Goal: Task Accomplishment & Management: Use online tool/utility

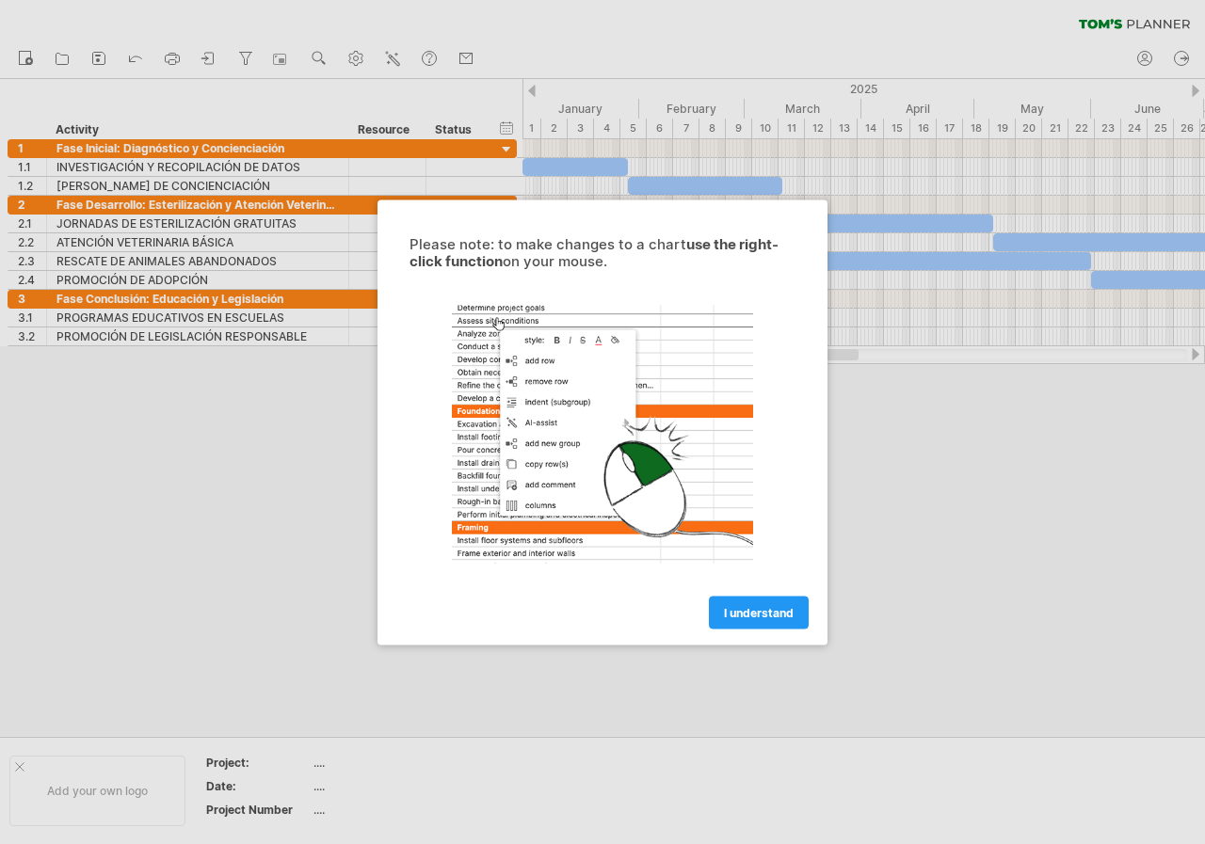
click at [845, 551] on div at bounding box center [602, 422] width 1205 height 844
click at [768, 622] on link "I understand" at bounding box center [759, 612] width 100 height 33
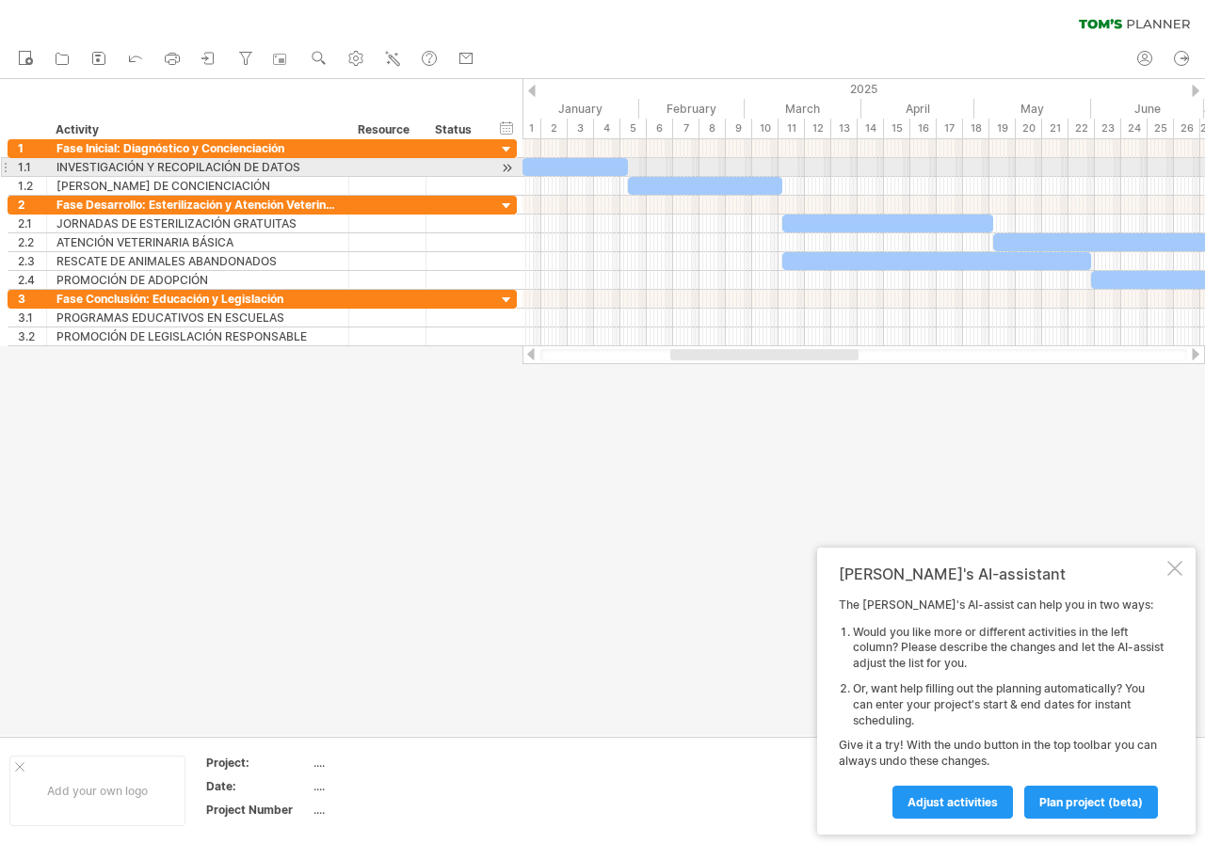
click at [579, 168] on div at bounding box center [574, 167] width 105 height 18
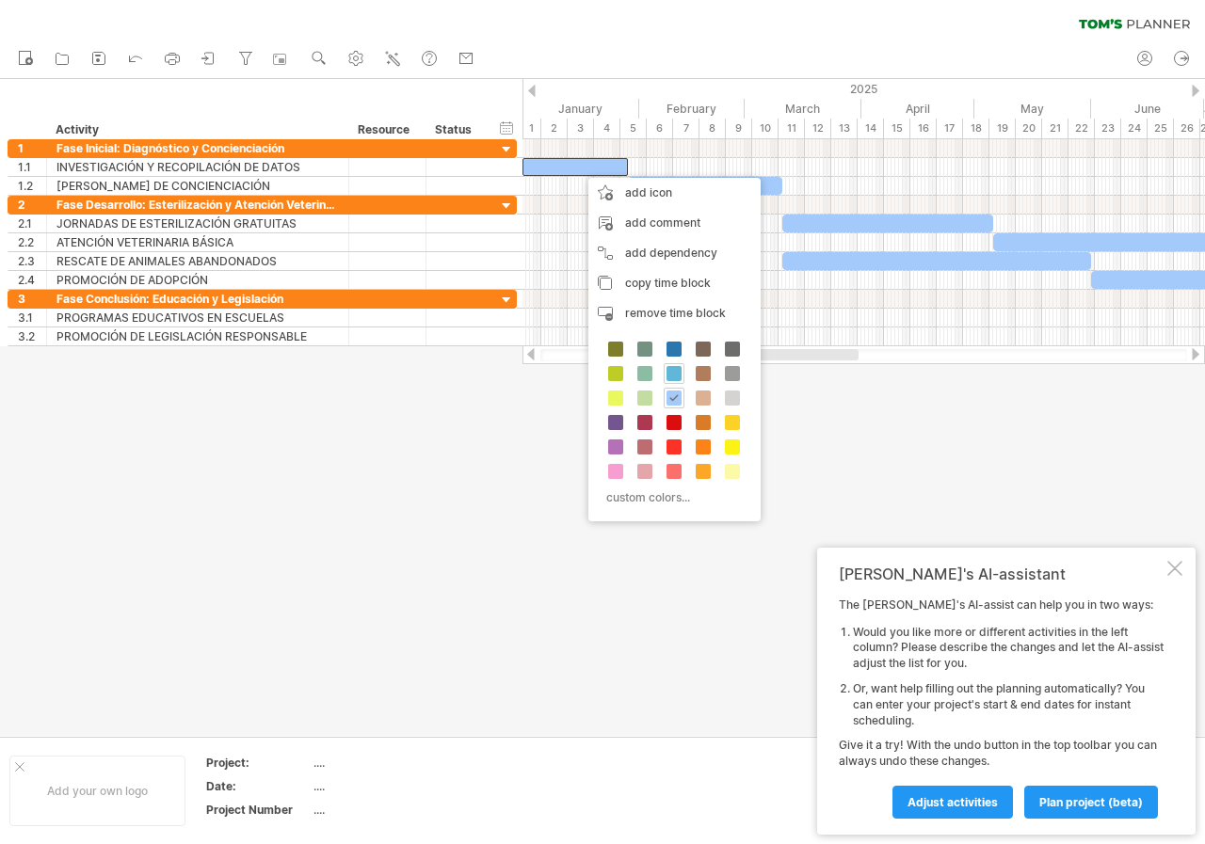
click at [672, 379] on span at bounding box center [673, 373] width 15 height 15
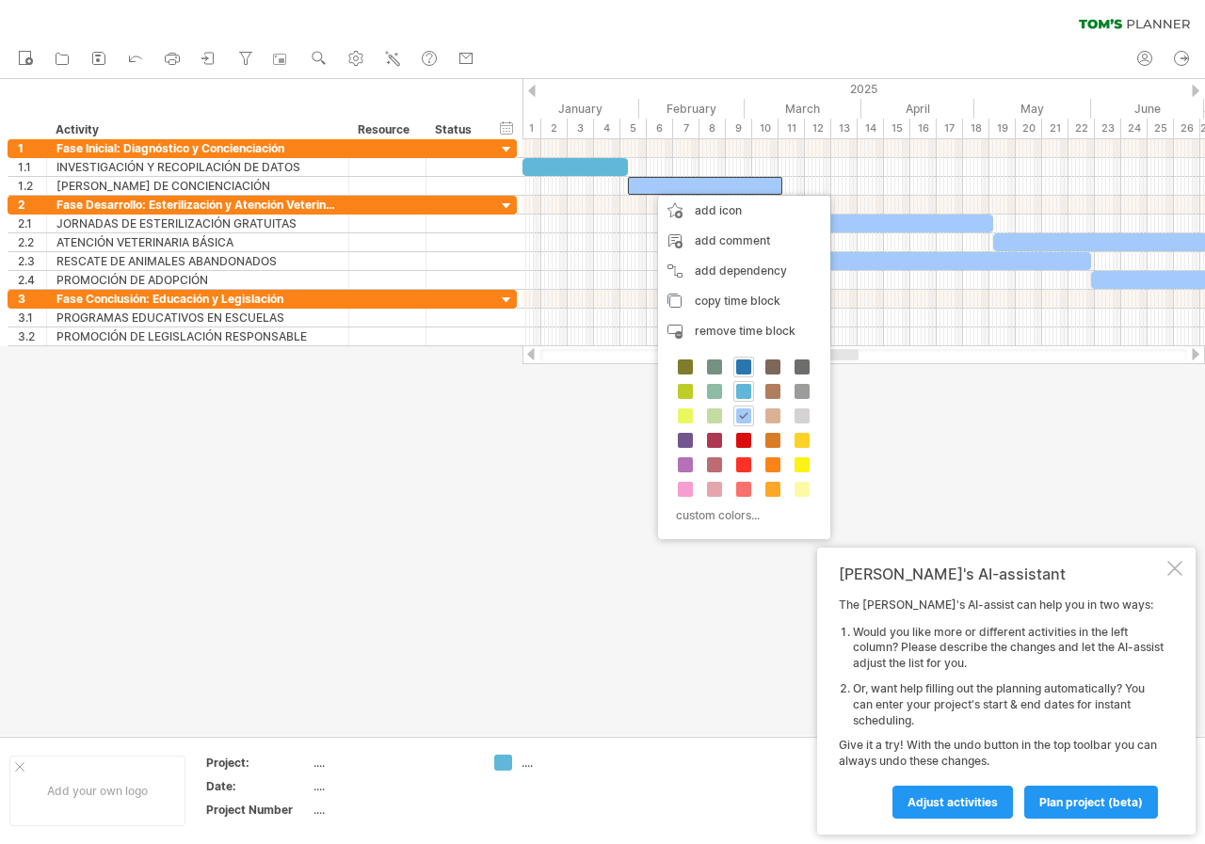
click at [743, 366] on span at bounding box center [743, 367] width 15 height 15
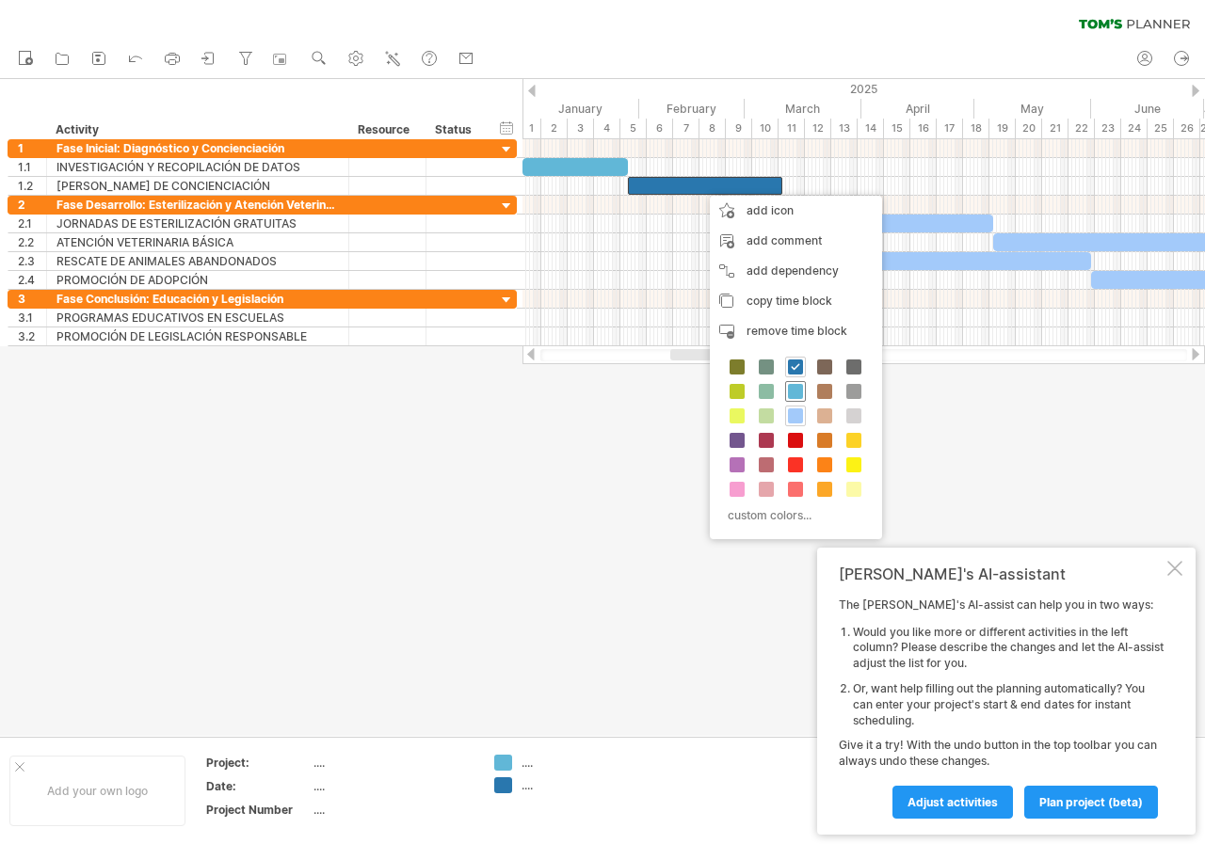
click at [796, 396] on span at bounding box center [795, 391] width 15 height 15
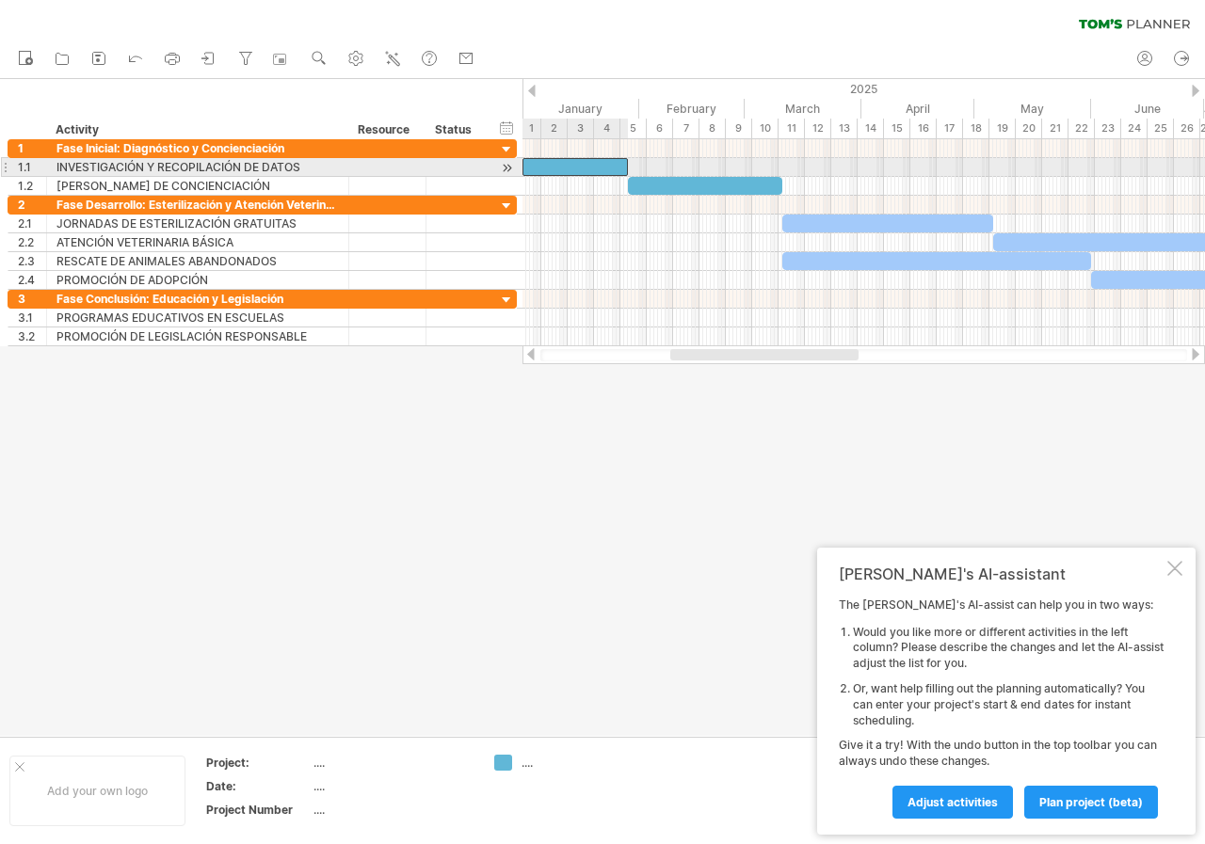
click at [604, 164] on div at bounding box center [574, 167] width 105 height 18
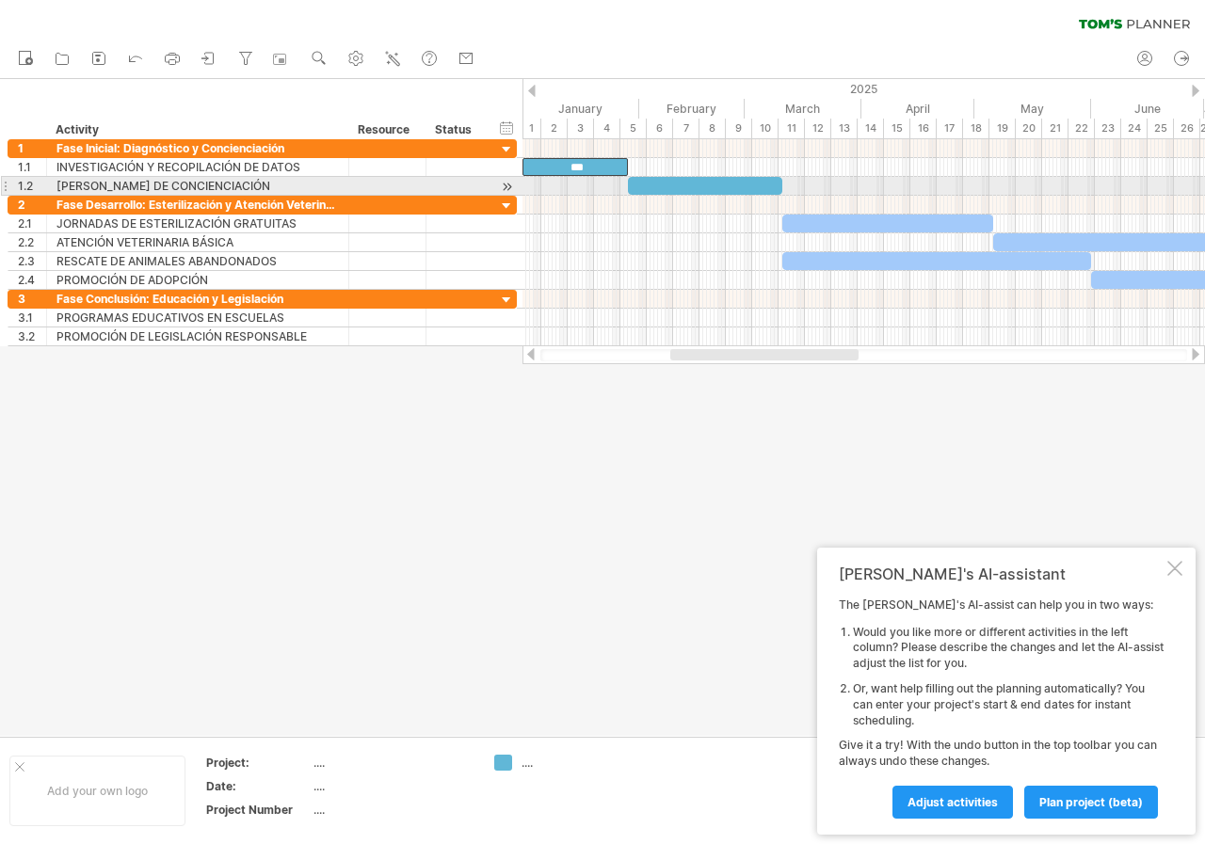
click at [667, 190] on div at bounding box center [705, 186] width 154 height 18
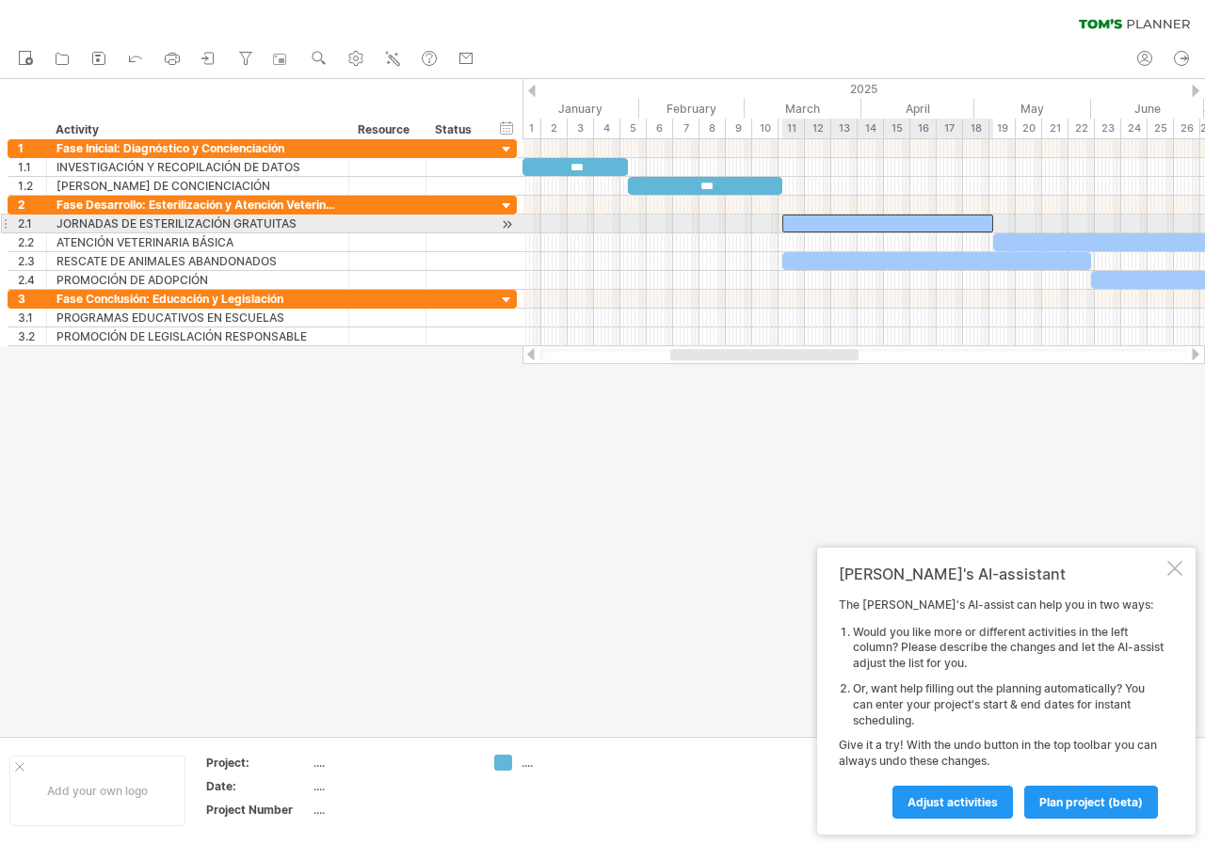
click at [793, 227] on div at bounding box center [887, 224] width 211 height 18
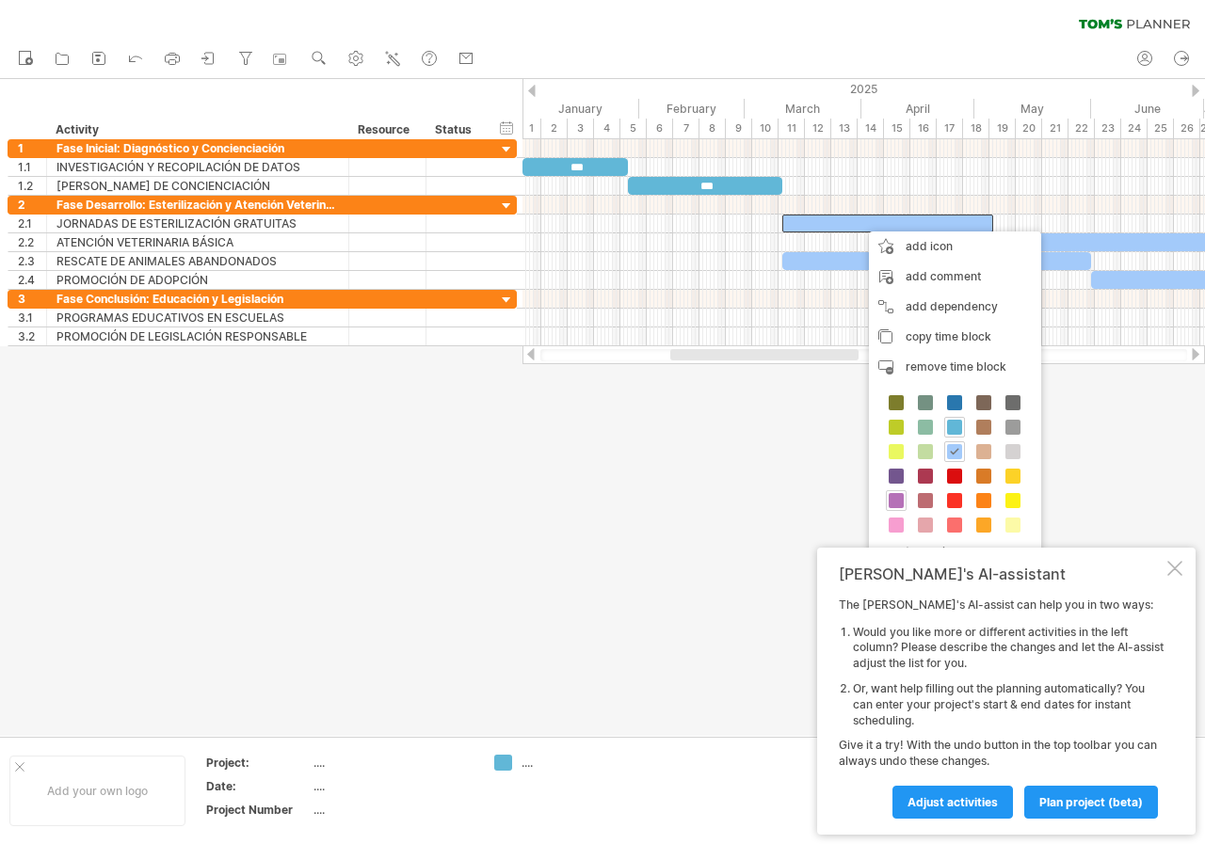
click at [901, 501] on span at bounding box center [896, 500] width 15 height 15
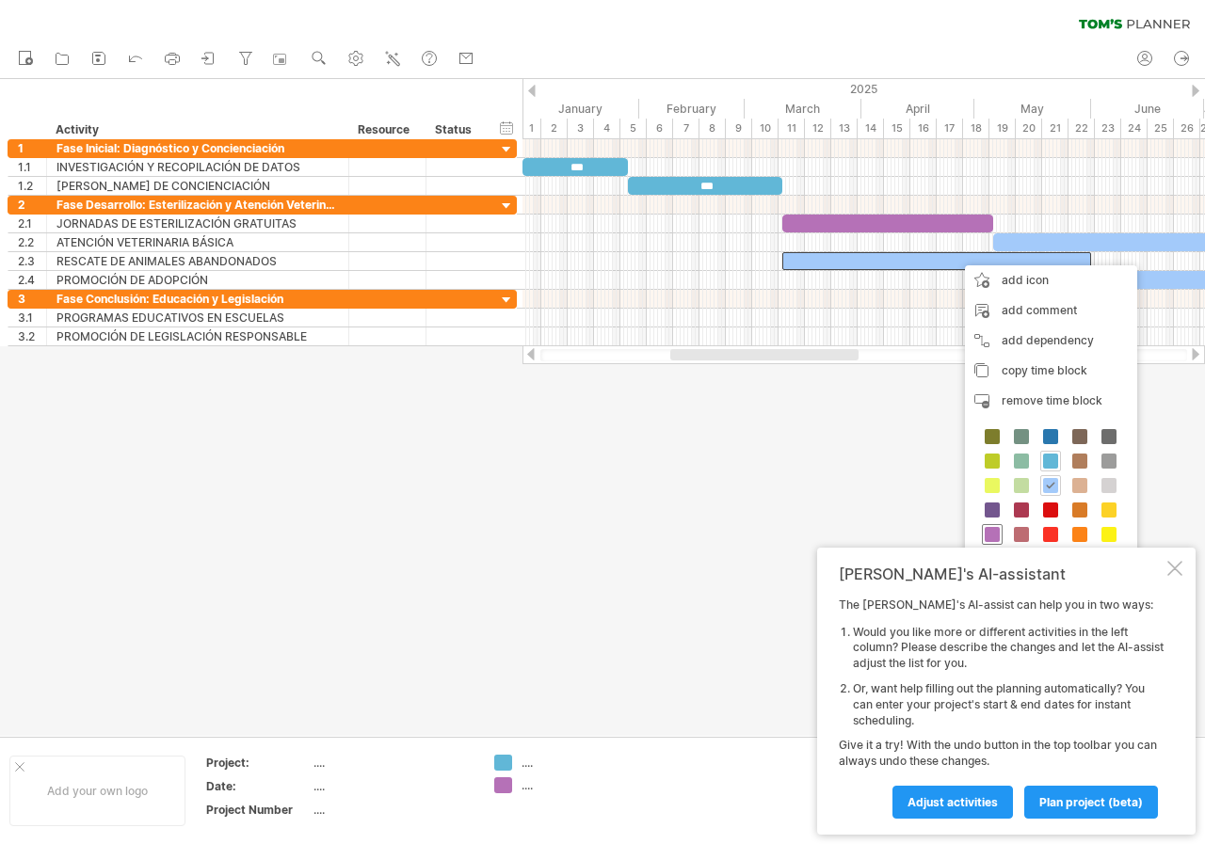
click at [986, 538] on span at bounding box center [992, 534] width 15 height 15
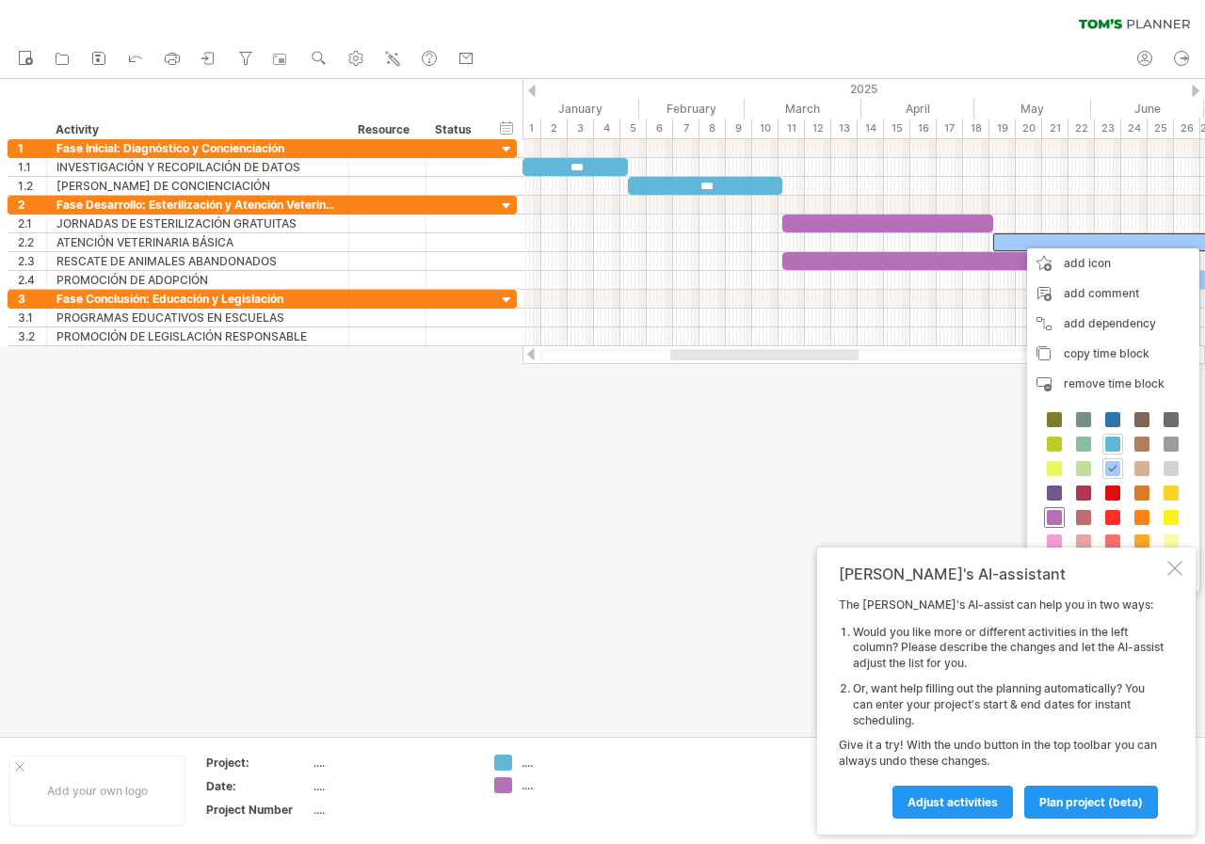
click at [1054, 522] on span at bounding box center [1054, 517] width 15 height 15
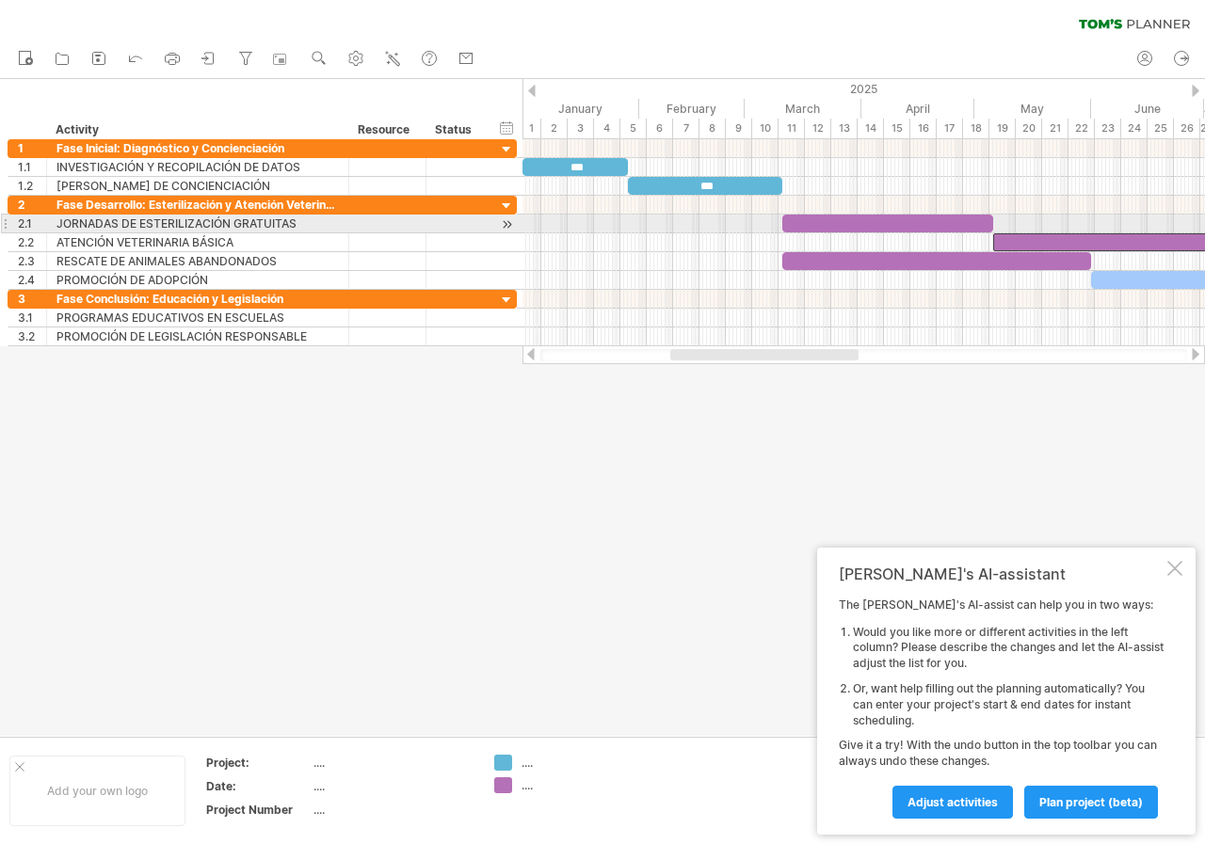
click at [910, 216] on div at bounding box center [887, 224] width 211 height 18
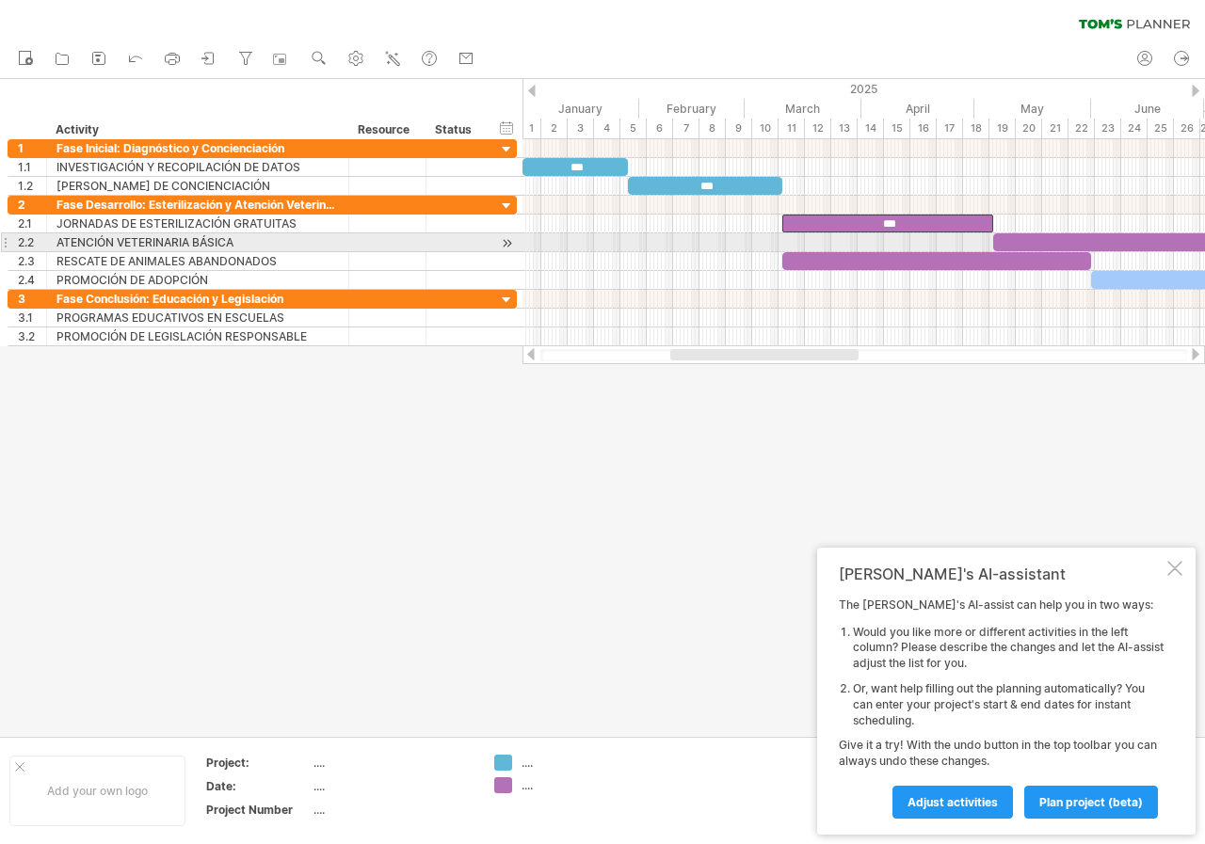
click at [1041, 235] on div at bounding box center [1125, 242] width 264 height 18
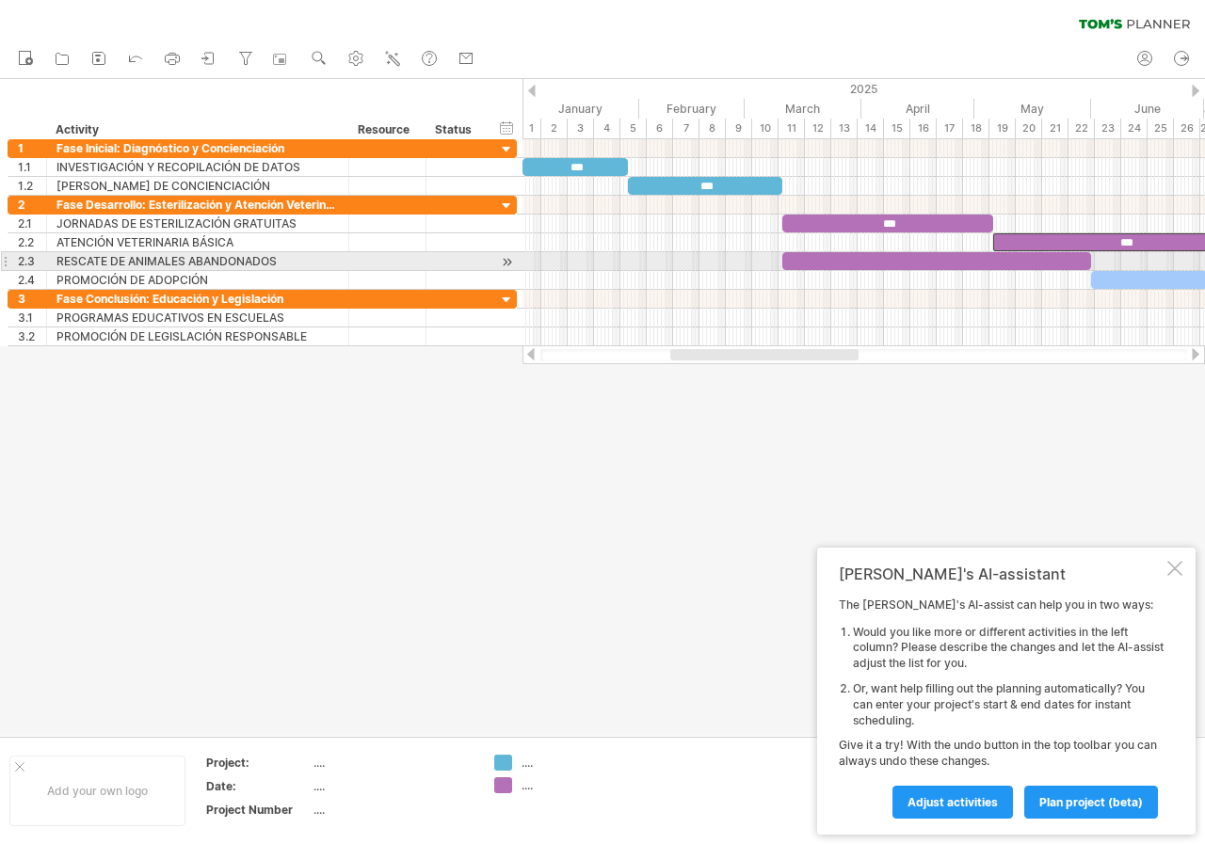
click at [1065, 255] on div at bounding box center [936, 261] width 309 height 18
click at [987, 257] on div at bounding box center [936, 261] width 309 height 18
drag, startPoint x: 840, startPoint y: 361, endPoint x: 852, endPoint y: 353, distance: 14.9
click at [852, 353] on div at bounding box center [863, 354] width 682 height 19
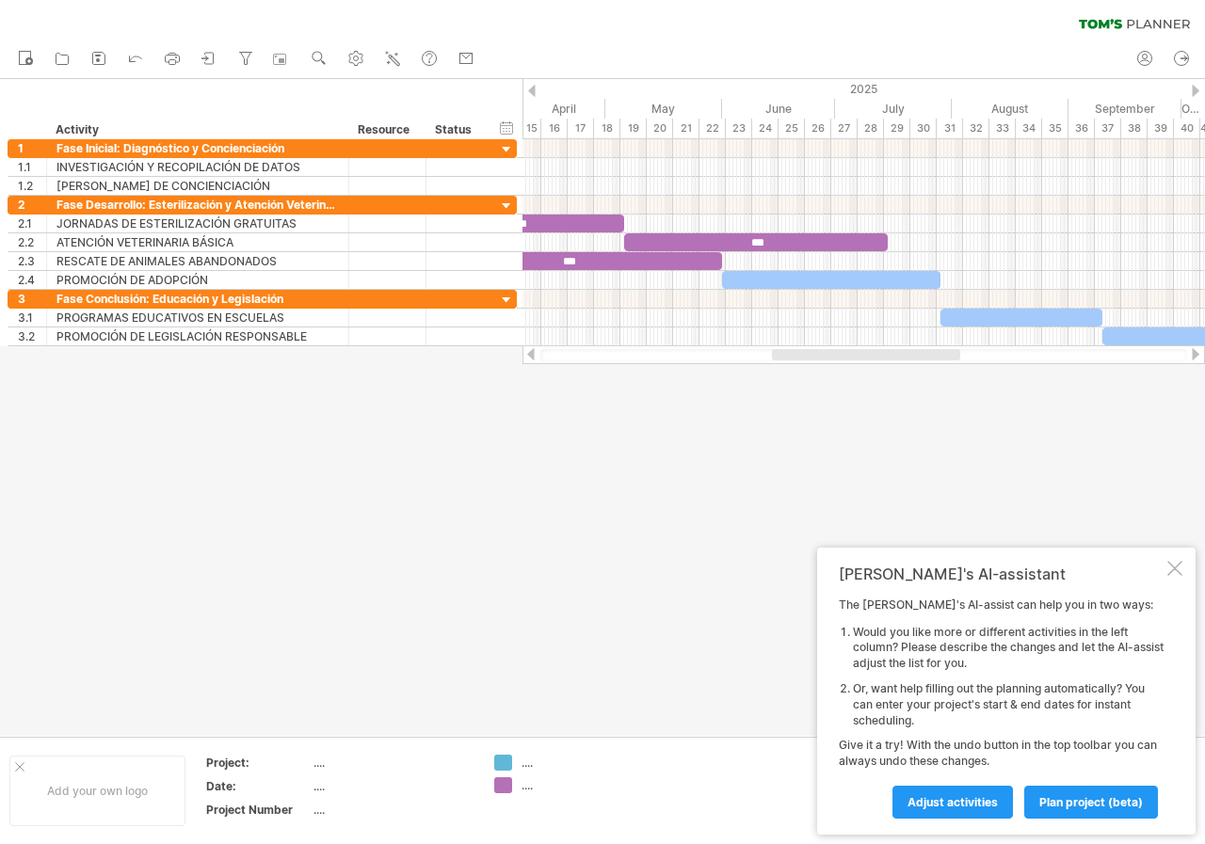
drag, startPoint x: 792, startPoint y: 360, endPoint x: 854, endPoint y: 338, distance: 65.8
click at [891, 354] on div at bounding box center [866, 354] width 188 height 11
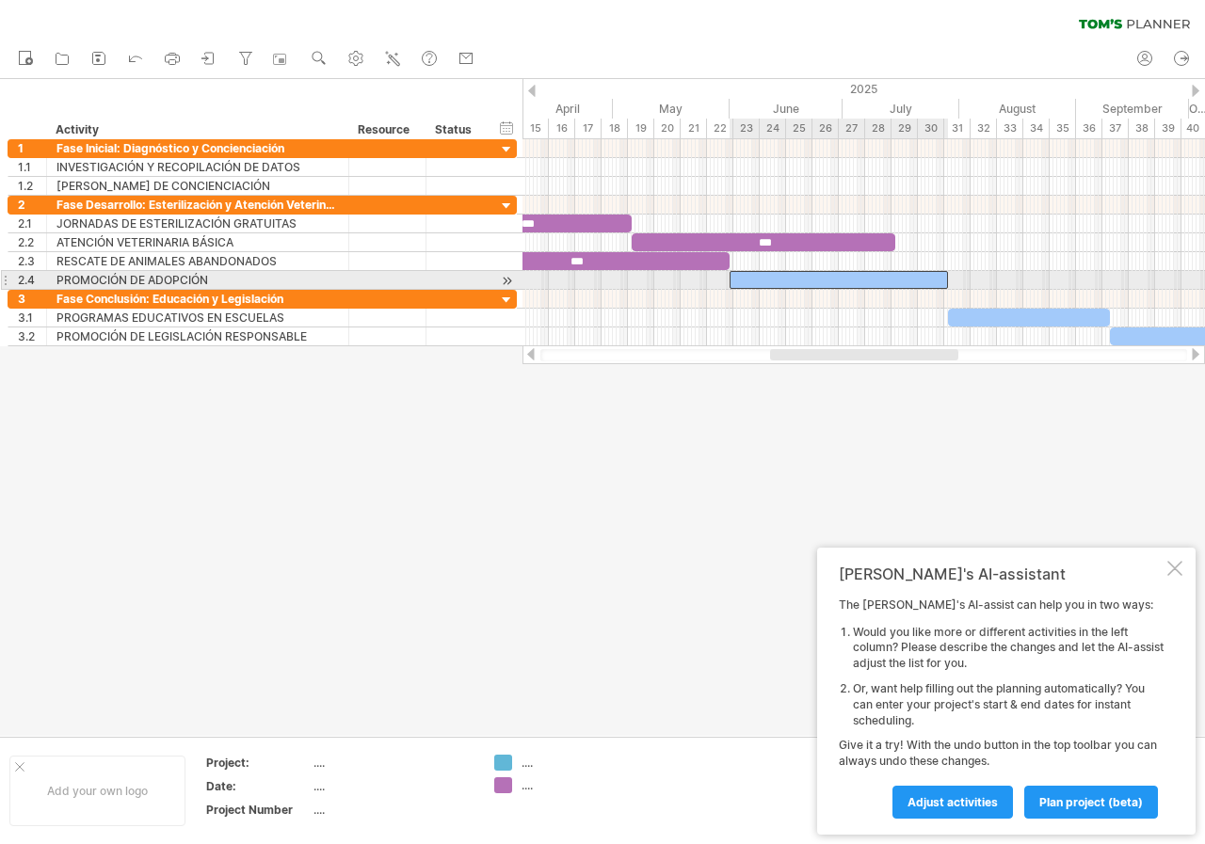
click at [810, 284] on div at bounding box center [838, 280] width 218 height 18
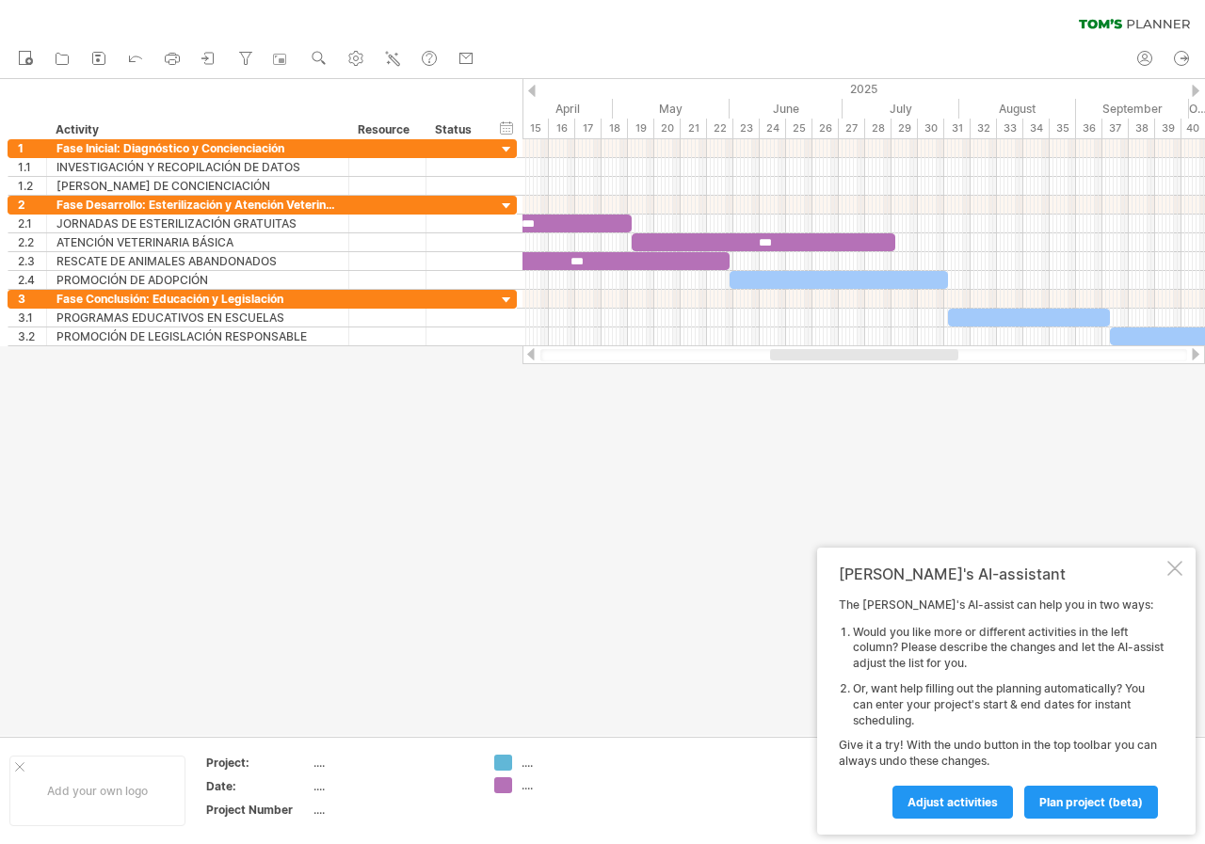
click at [1170, 566] on div at bounding box center [1174, 568] width 15 height 15
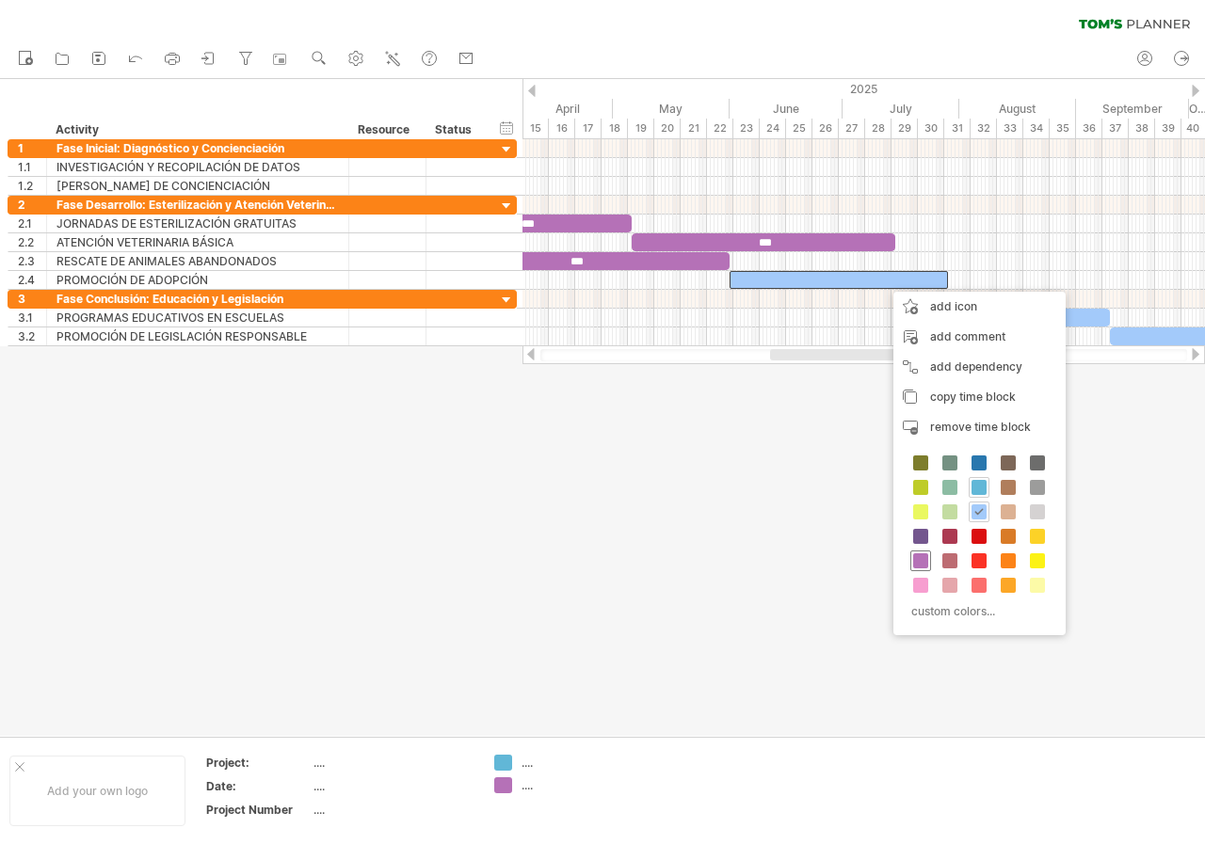
click at [926, 564] on span at bounding box center [920, 560] width 15 height 15
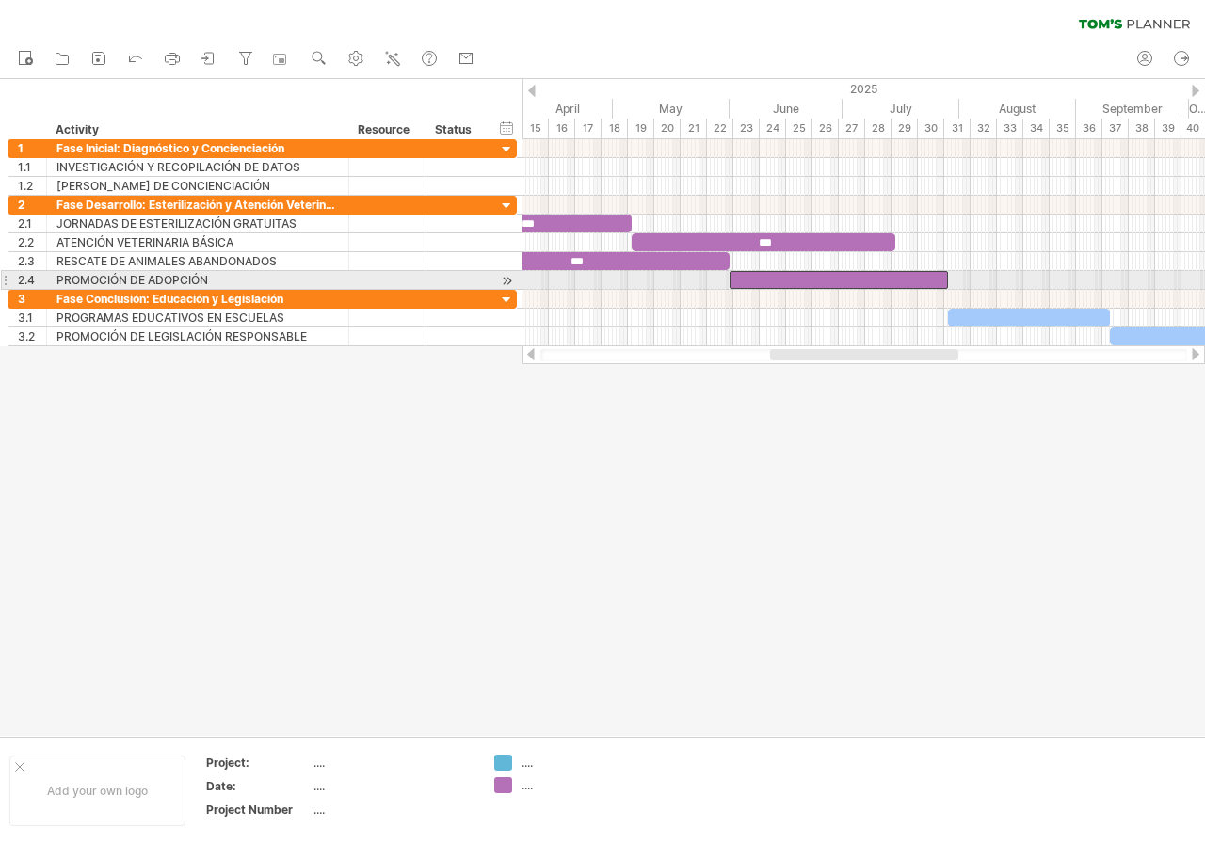
click at [766, 279] on div at bounding box center [838, 280] width 218 height 18
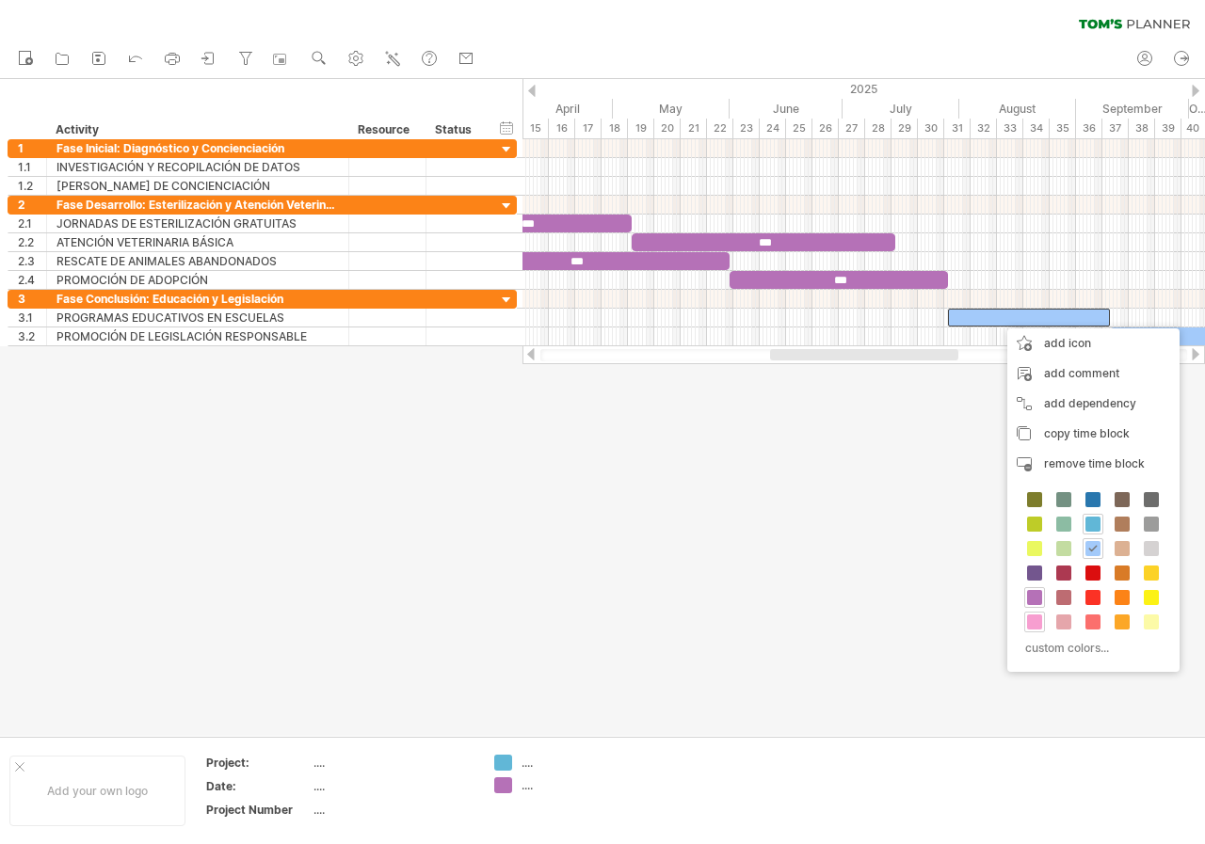
click at [1039, 623] on span at bounding box center [1034, 622] width 15 height 15
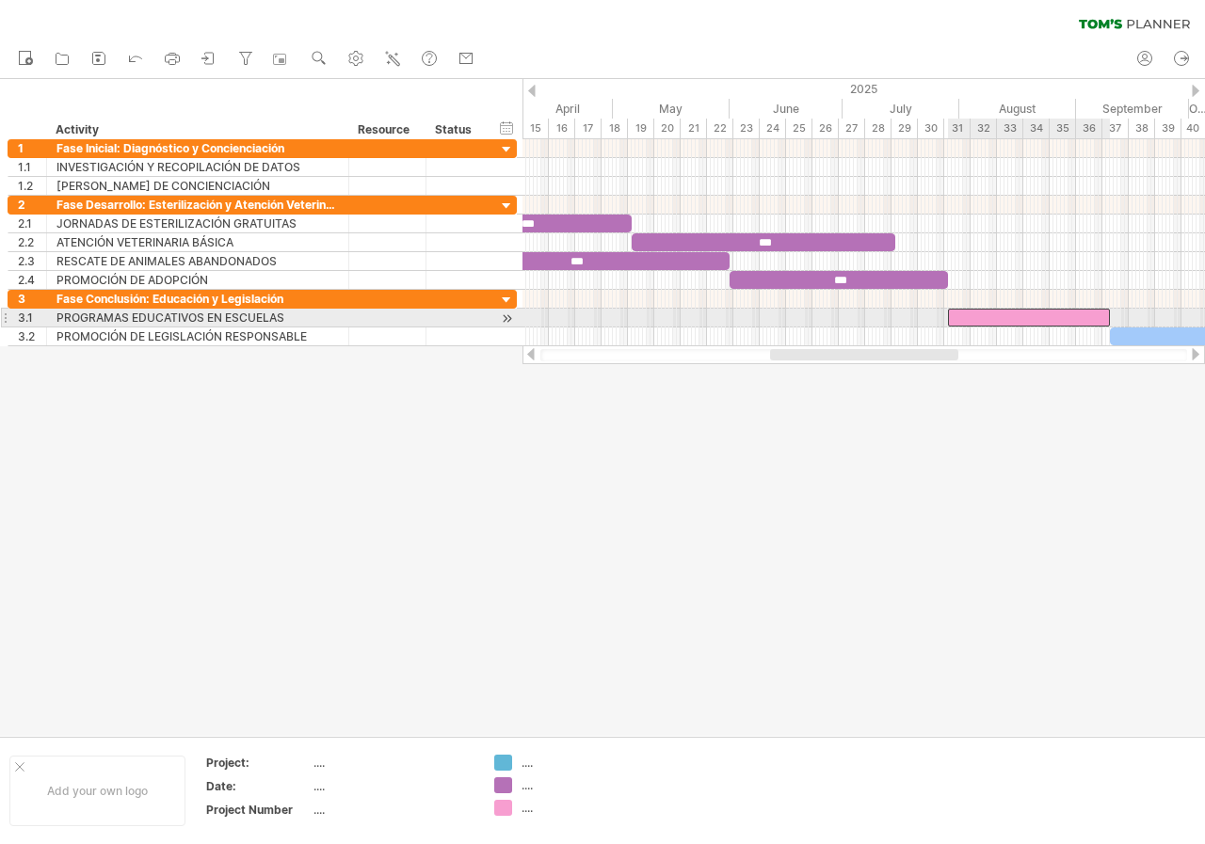
click at [997, 323] on div at bounding box center [1029, 318] width 162 height 18
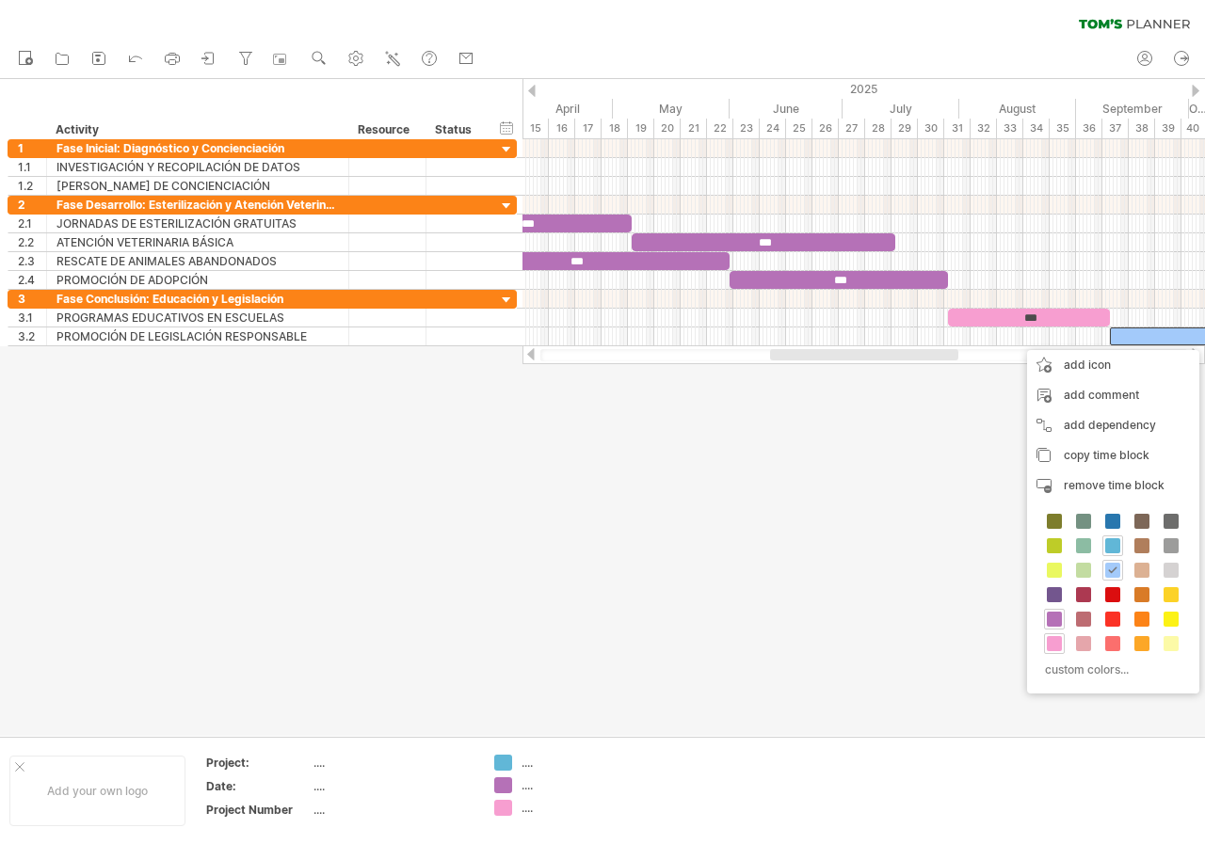
click at [1065, 642] on div "custom colors..." at bounding box center [1113, 597] width 172 height 193
click at [1060, 644] on span at bounding box center [1054, 643] width 15 height 15
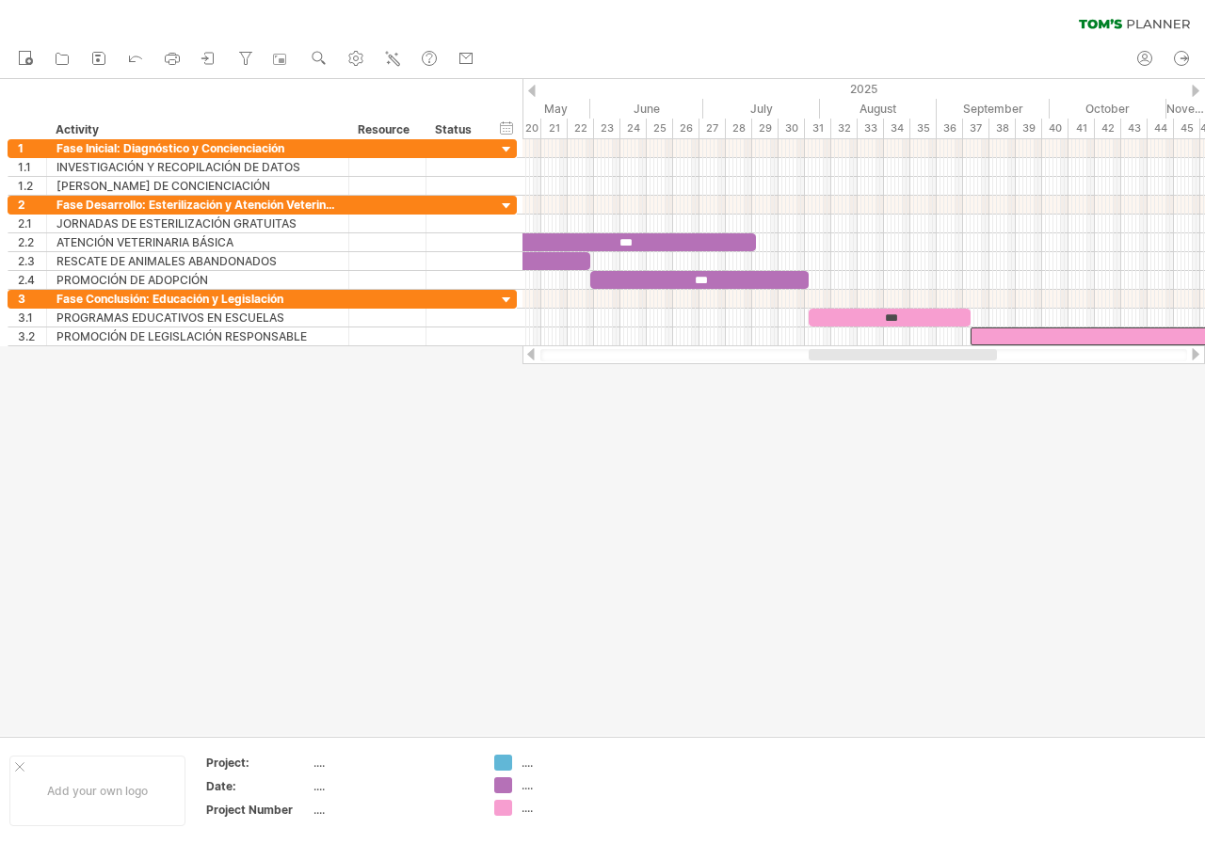
drag, startPoint x: 936, startPoint y: 356, endPoint x: 974, endPoint y: 359, distance: 38.7
click at [974, 359] on div at bounding box center [903, 354] width 188 height 11
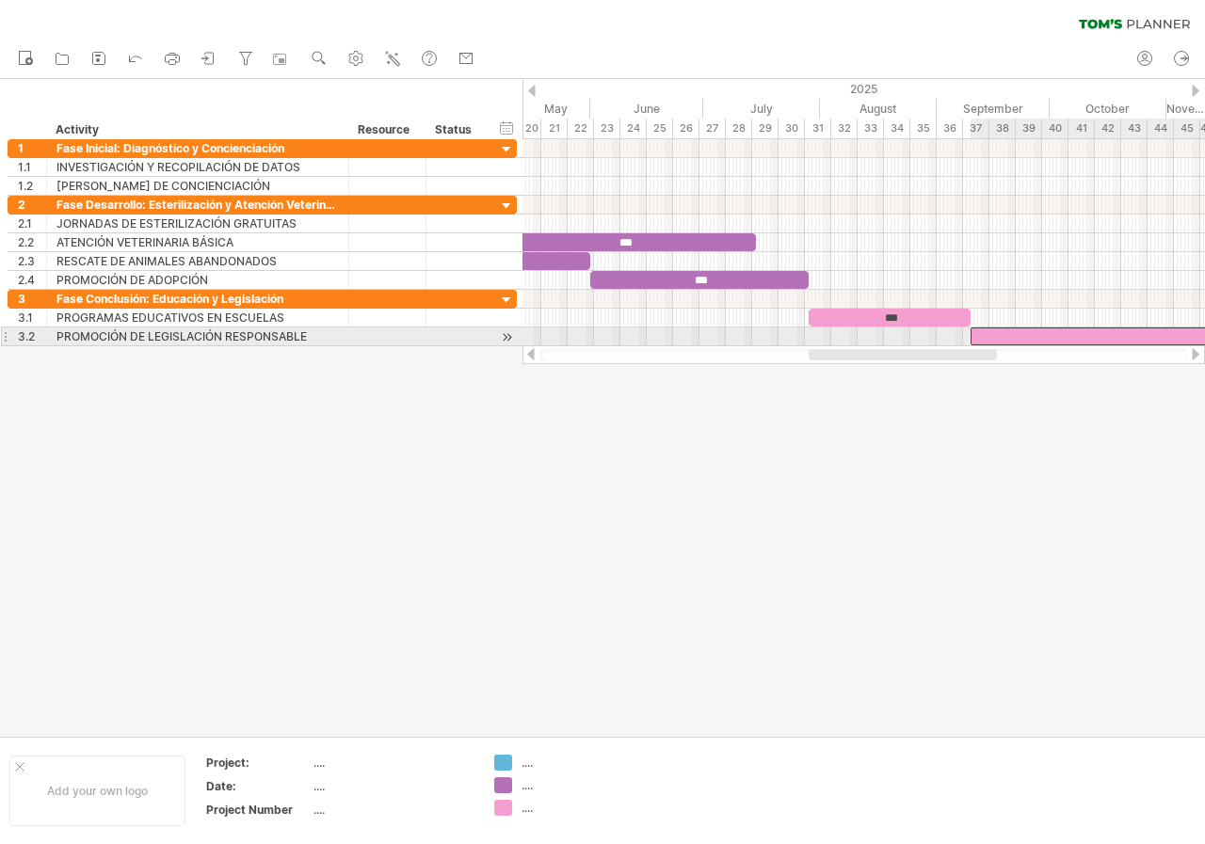
click at [1012, 339] on div at bounding box center [1198, 337] width 456 height 18
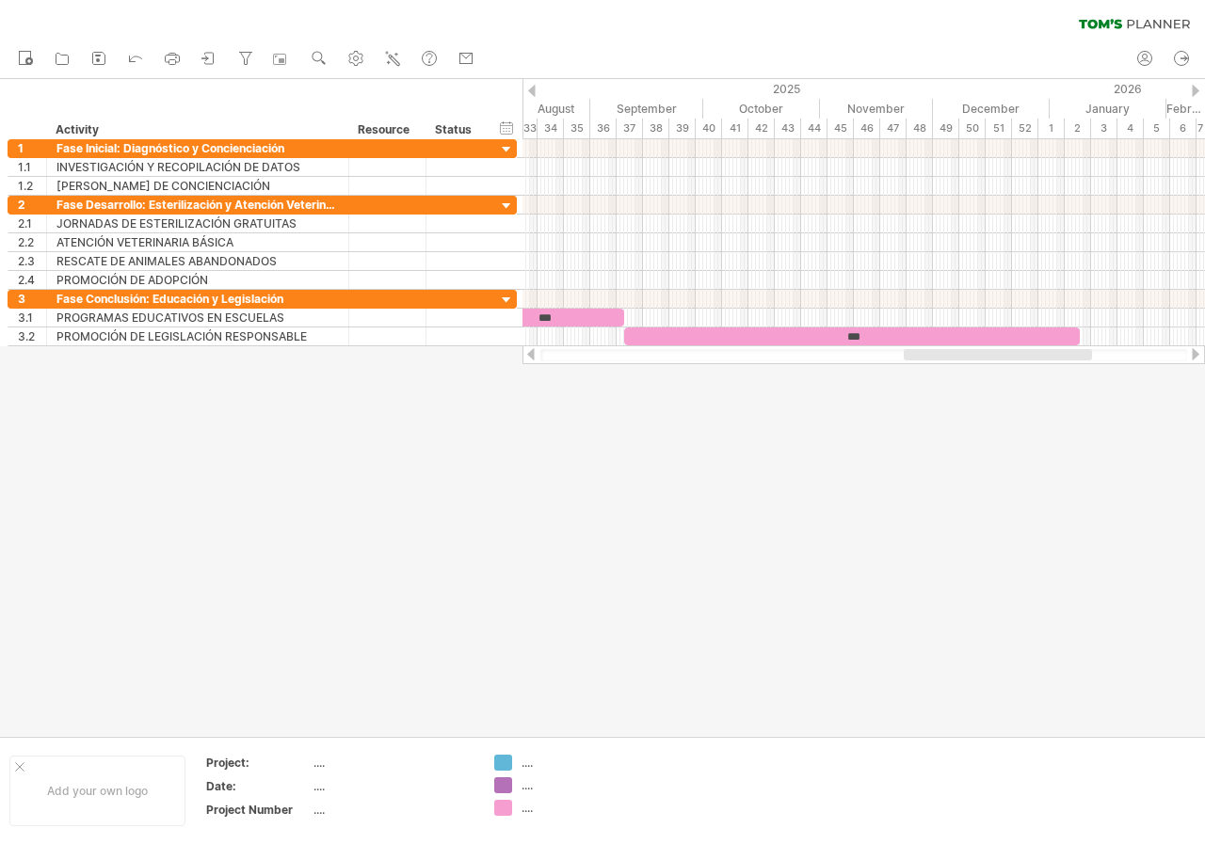
drag, startPoint x: 984, startPoint y: 358, endPoint x: 1018, endPoint y: 354, distance: 35.0
click at [1076, 370] on div "Trying to reach [DOMAIN_NAME] Connected again... 0% clear filter new 1" at bounding box center [602, 422] width 1205 height 844
drag, startPoint x: 999, startPoint y: 363, endPoint x: 989, endPoint y: 358, distance: 11.0
click at [989, 359] on div at bounding box center [863, 354] width 682 height 19
click at [989, 359] on div at bounding box center [978, 354] width 188 height 11
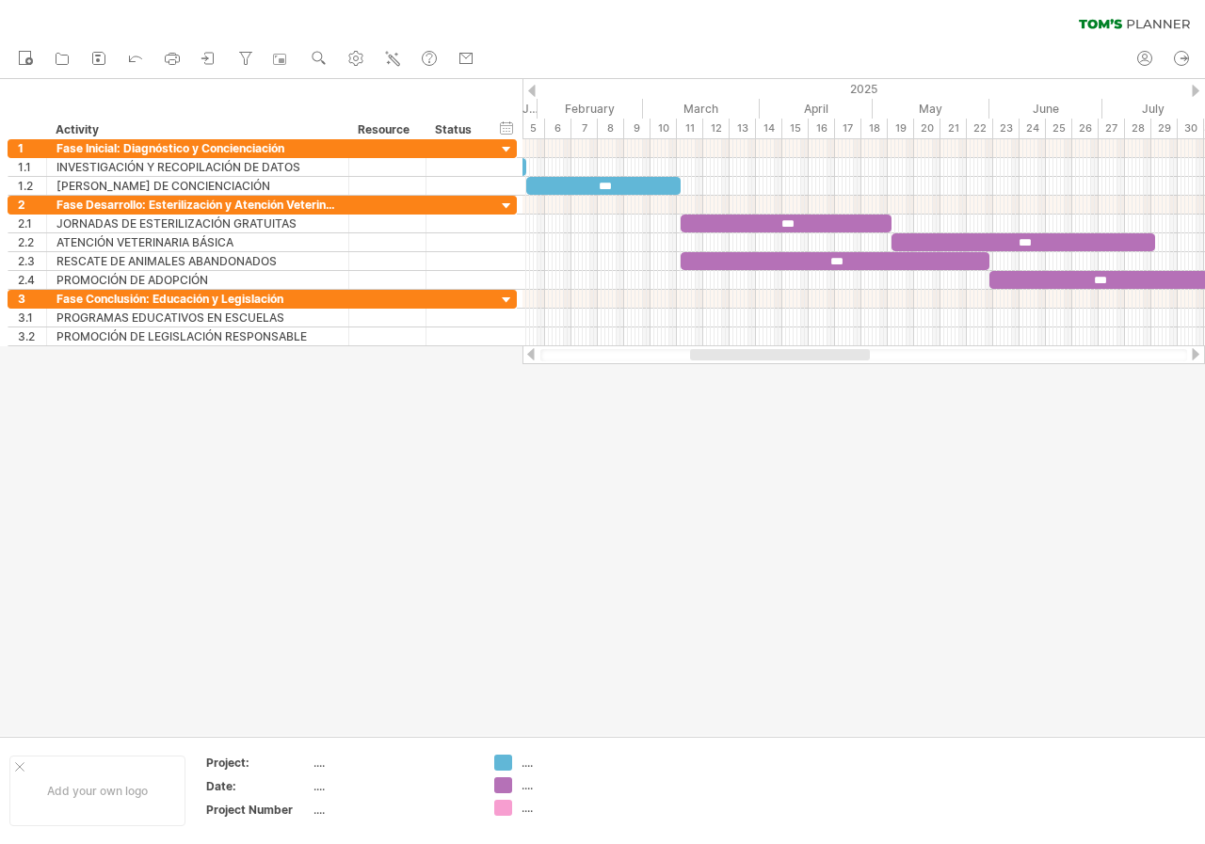
drag, startPoint x: 986, startPoint y: 357, endPoint x: 719, endPoint y: 351, distance: 267.4
click at [729, 356] on div at bounding box center [780, 354] width 180 height 11
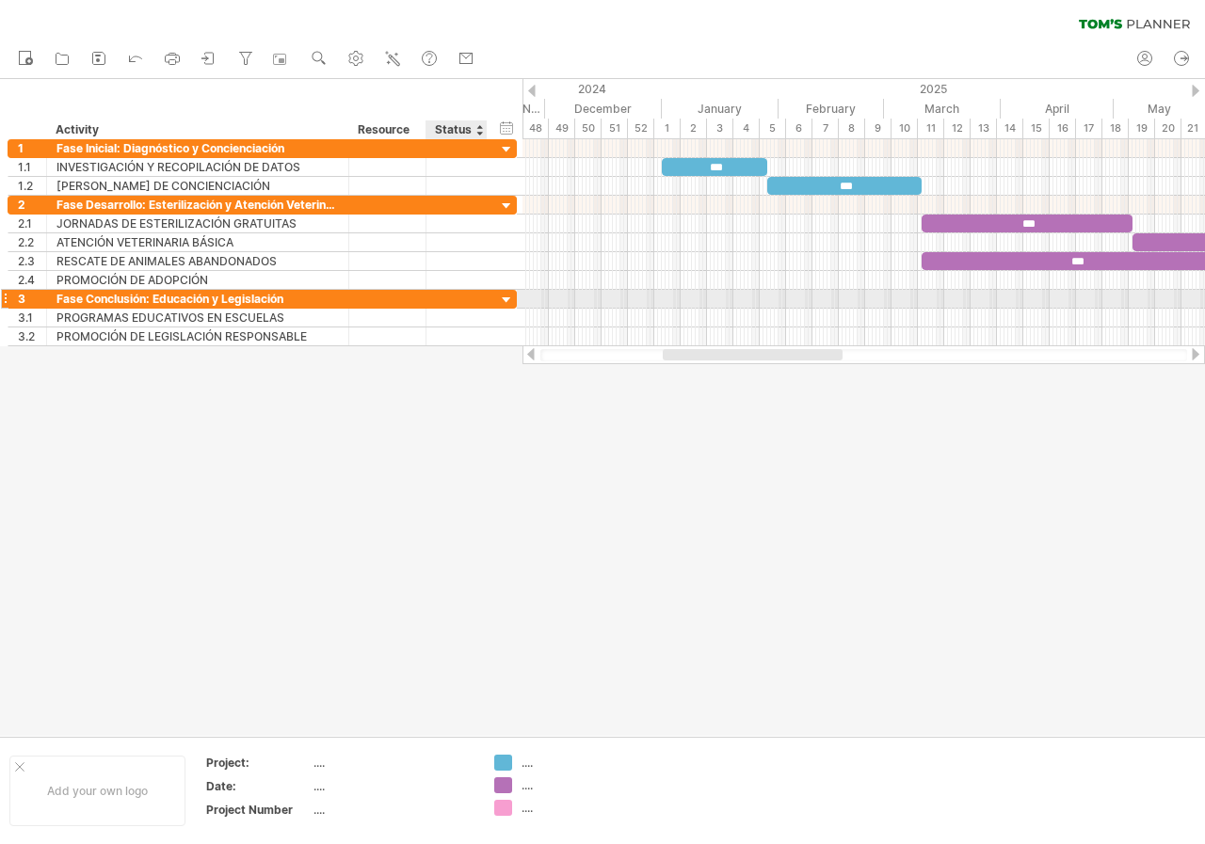
click at [505, 301] on div at bounding box center [507, 301] width 18 height 18
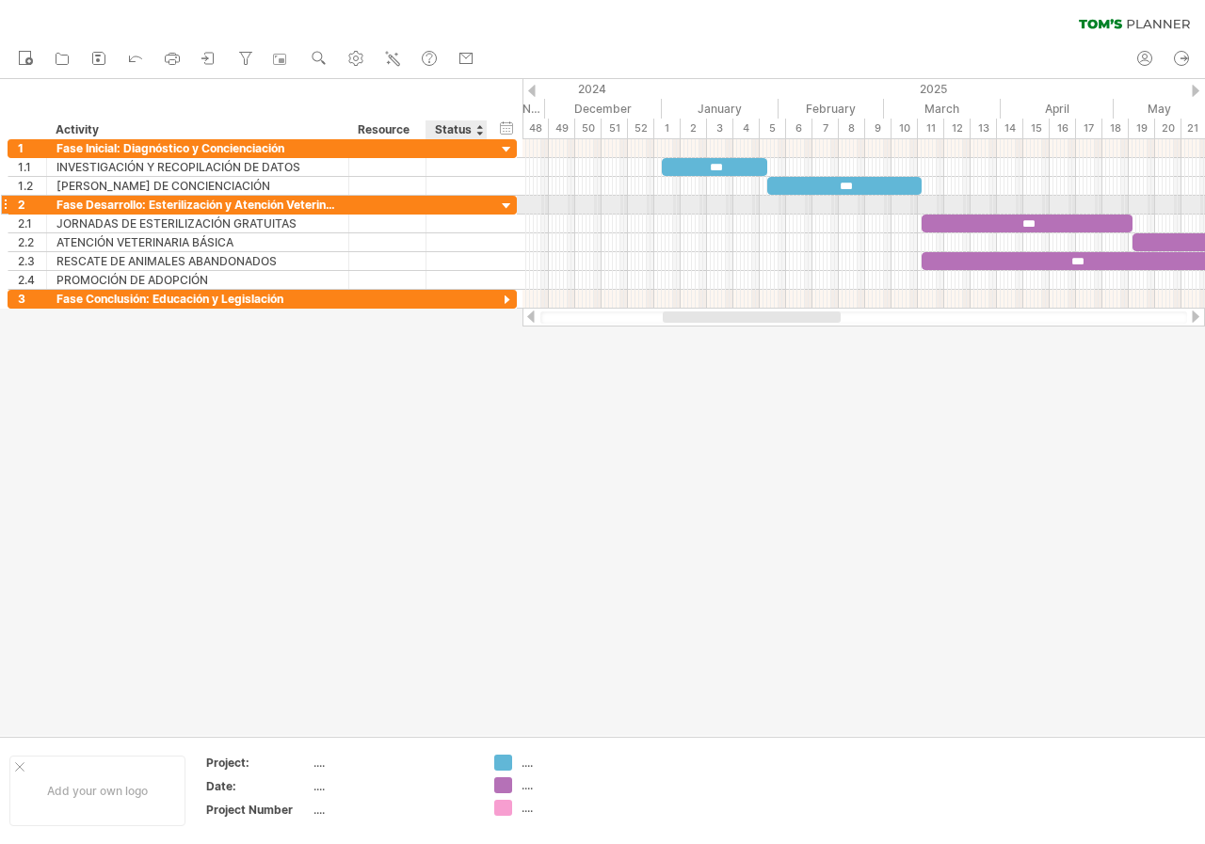
click at [508, 208] on div at bounding box center [507, 207] width 18 height 18
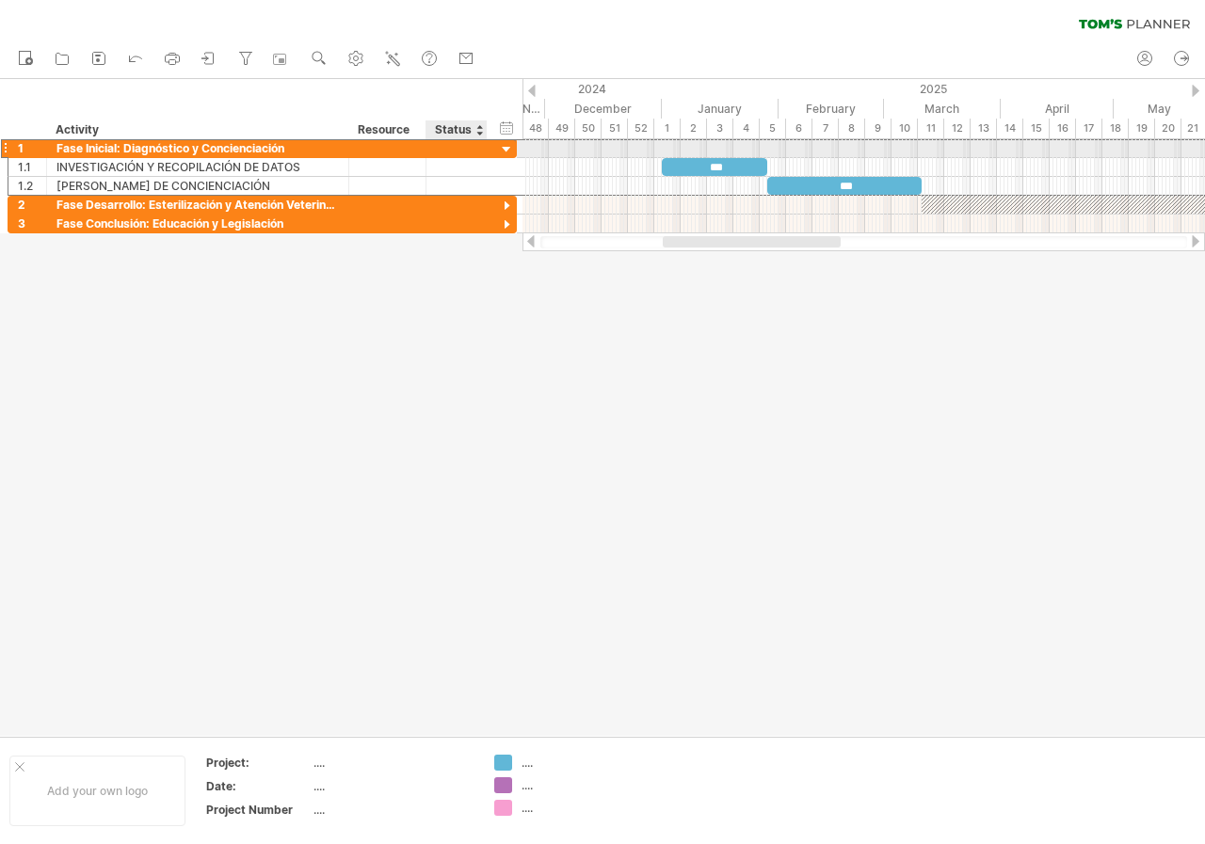
click at [493, 152] on div "**********" at bounding box center [262, 148] width 509 height 20
click at [510, 156] on div at bounding box center [507, 150] width 18 height 18
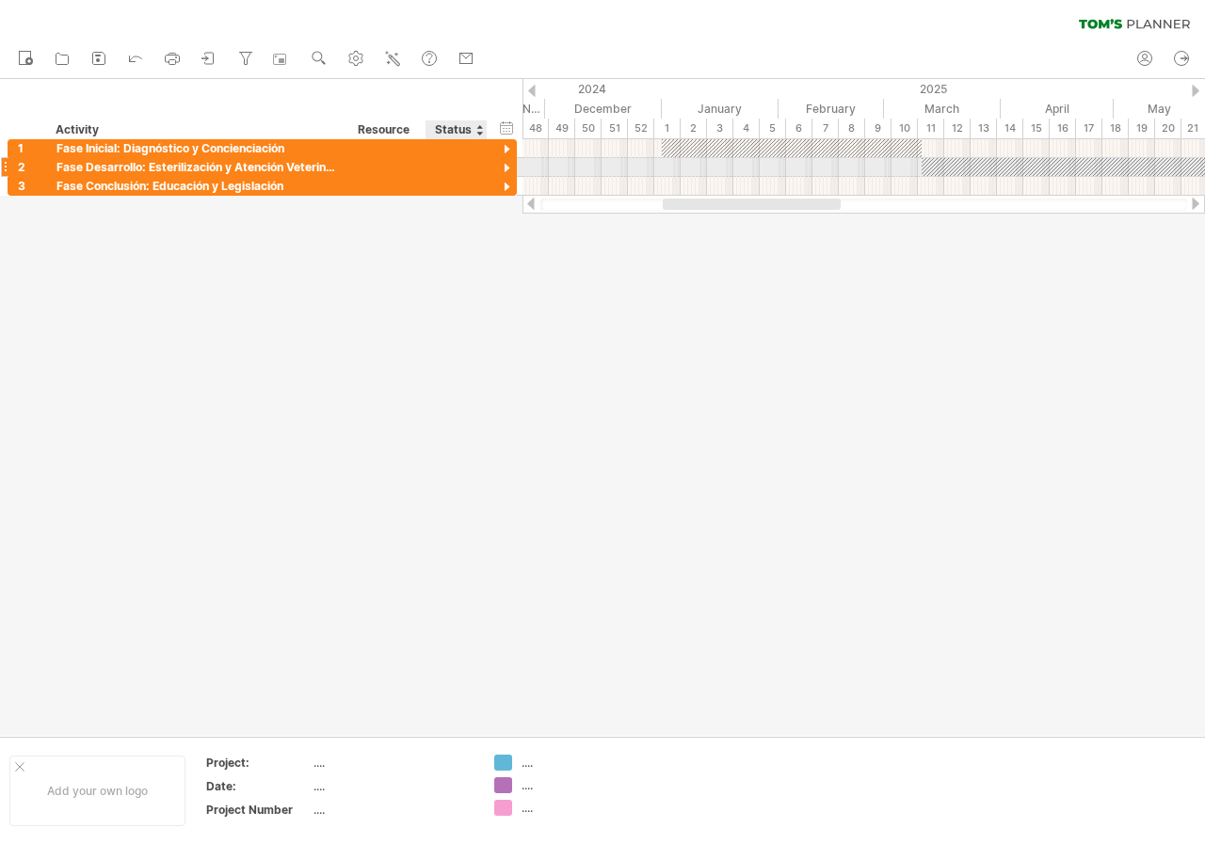
click at [509, 162] on div at bounding box center [507, 169] width 18 height 18
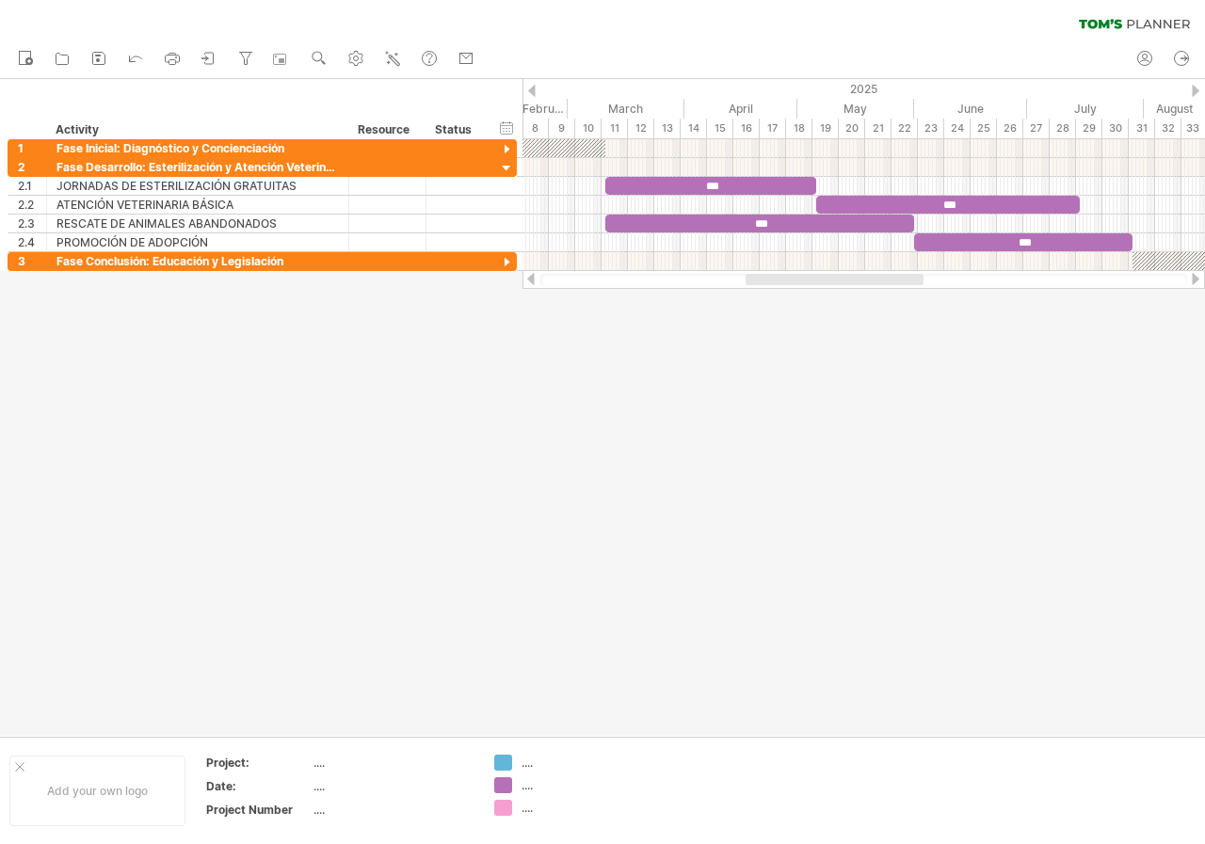
drag, startPoint x: 711, startPoint y: 281, endPoint x: 793, endPoint y: 312, distance: 88.1
click at [793, 312] on div "Trying to reach [DOMAIN_NAME] Connected again... 0% clear filter new 1" at bounding box center [602, 422] width 1205 height 844
click at [502, 168] on div at bounding box center [507, 169] width 18 height 18
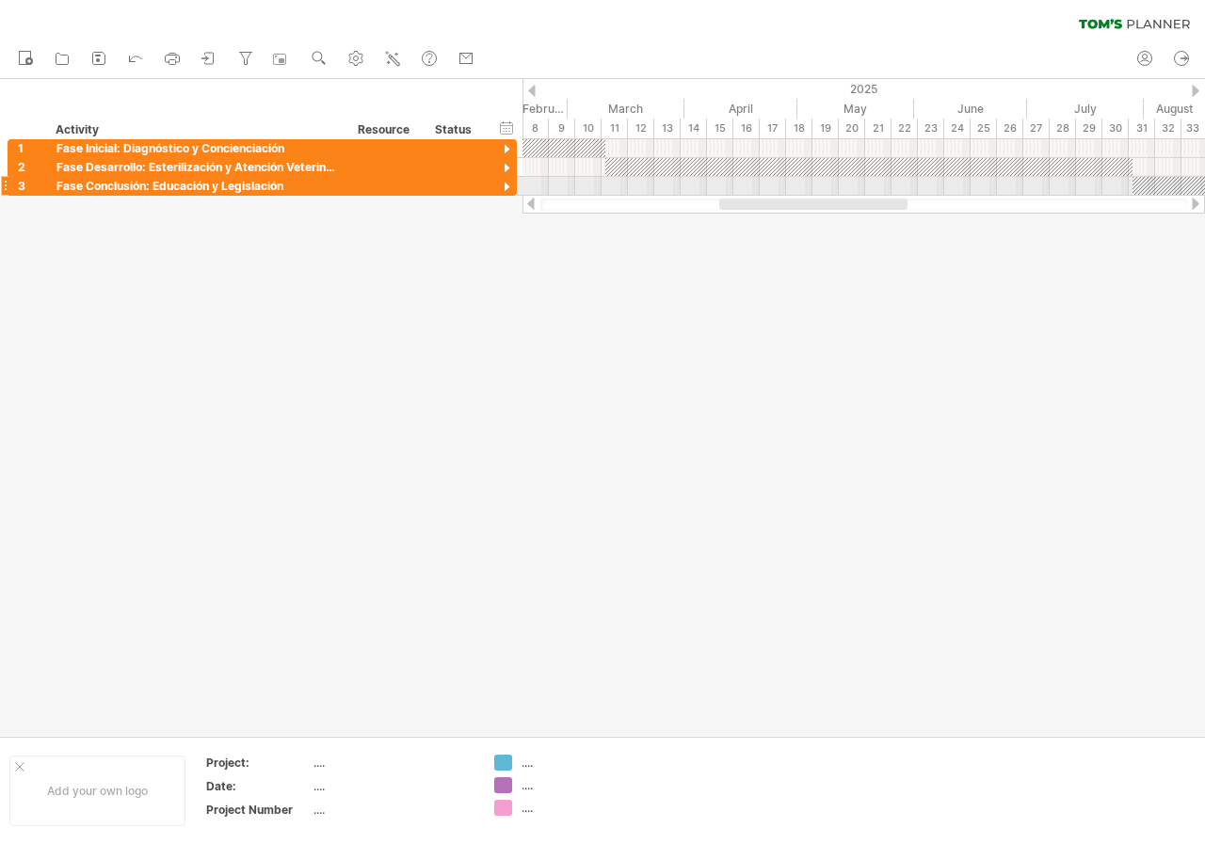
click at [505, 190] on div at bounding box center [507, 188] width 18 height 18
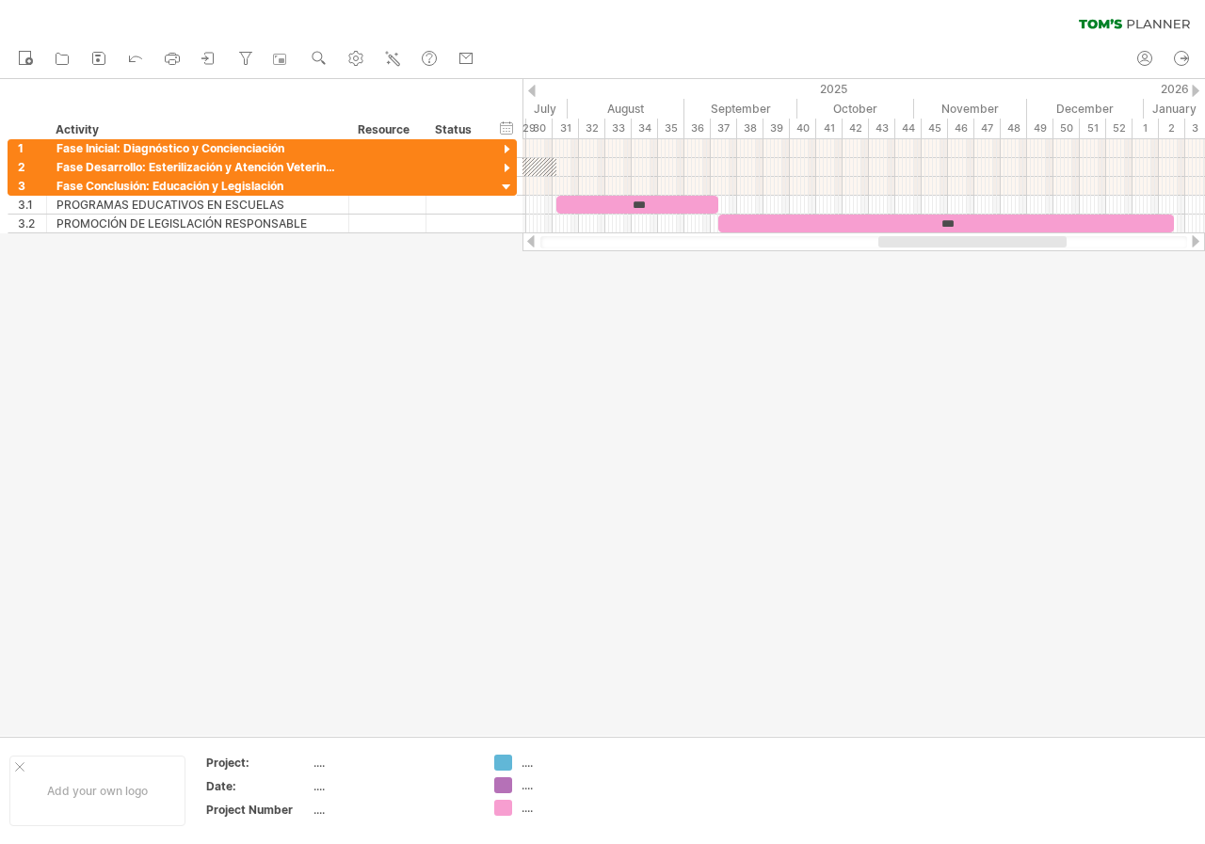
drag, startPoint x: 789, startPoint y: 242, endPoint x: 948, endPoint y: 282, distance: 164.1
click at [948, 282] on div "Trying to reach [DOMAIN_NAME] Connected again... 0% clear filter new 1" at bounding box center [602, 422] width 1205 height 844
click at [492, 185] on div "**********" at bounding box center [262, 186] width 509 height 19
drag, startPoint x: 504, startPoint y: 187, endPoint x: 505, endPoint y: 170, distance: 17.0
click at [504, 187] on div at bounding box center [507, 188] width 18 height 18
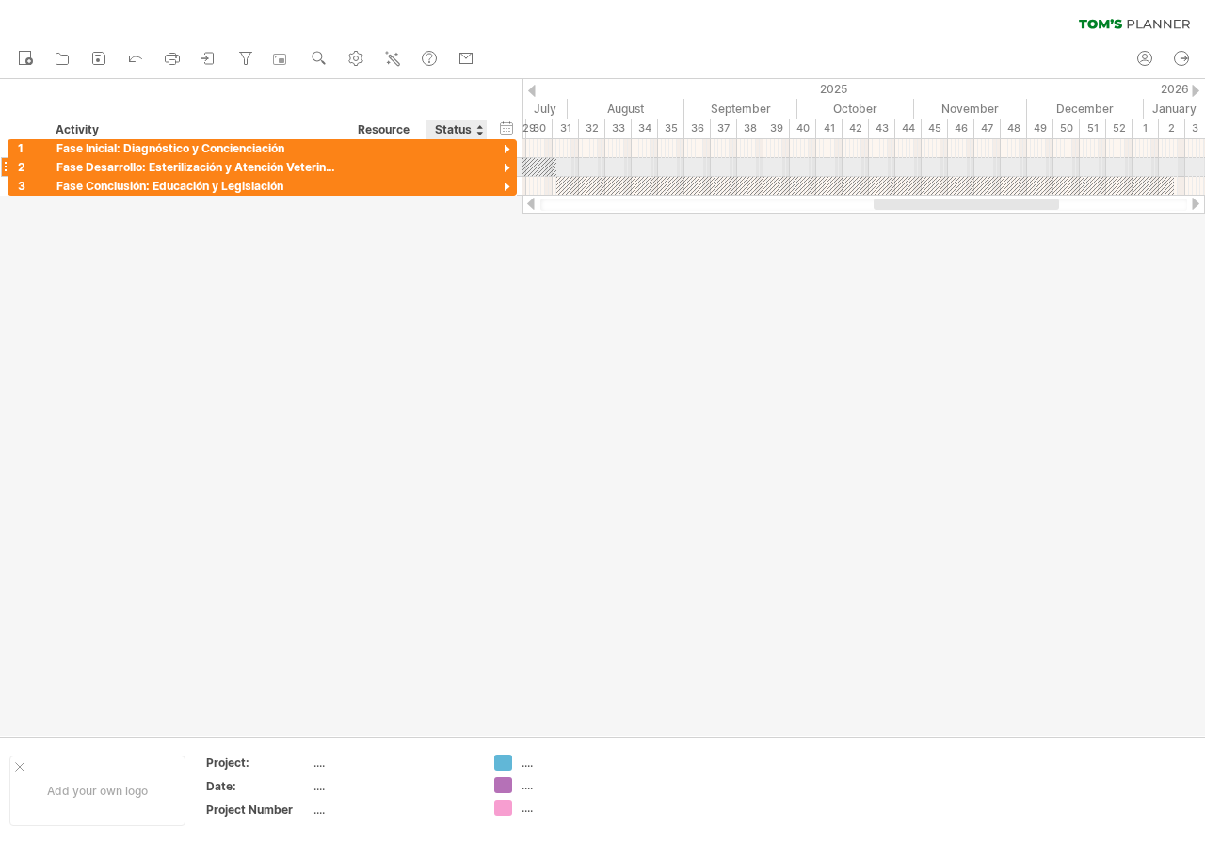
click at [506, 160] on div at bounding box center [507, 169] width 18 height 18
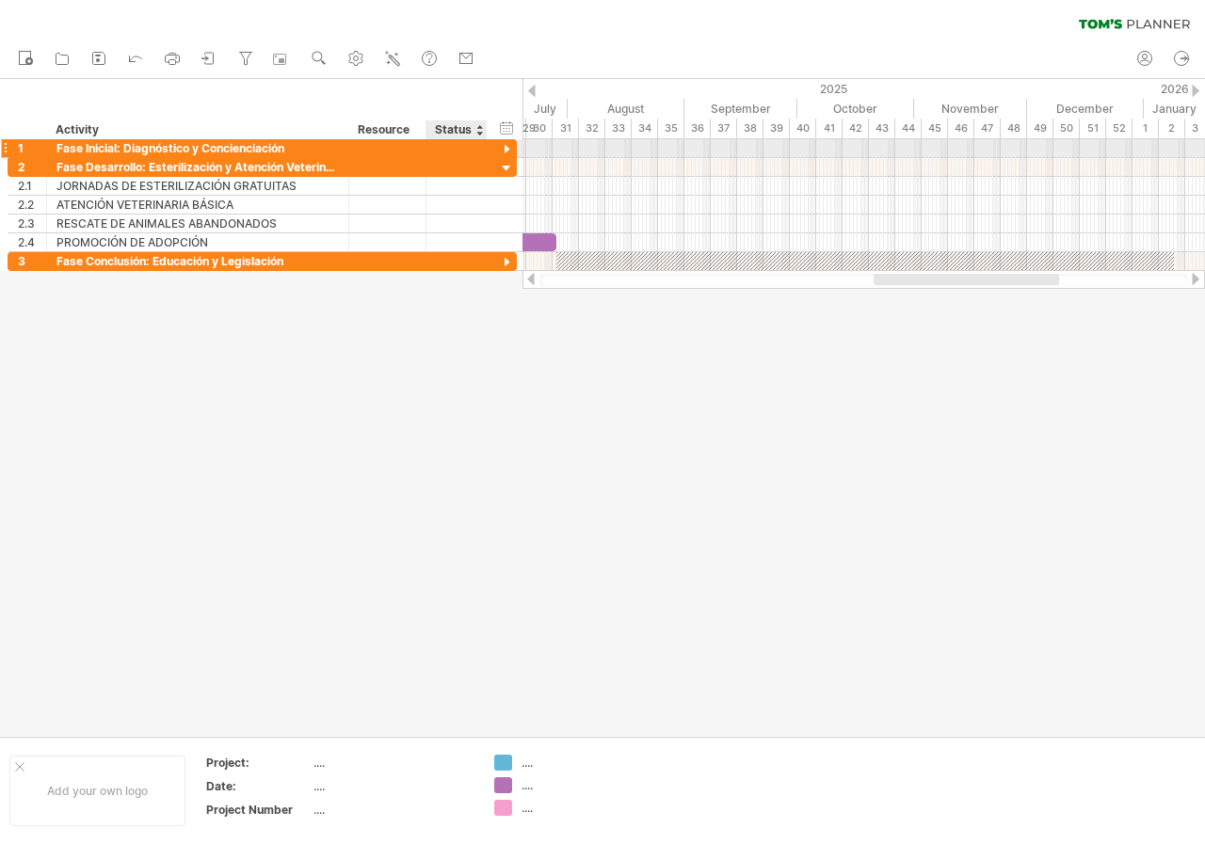
click at [508, 152] on div at bounding box center [507, 150] width 18 height 18
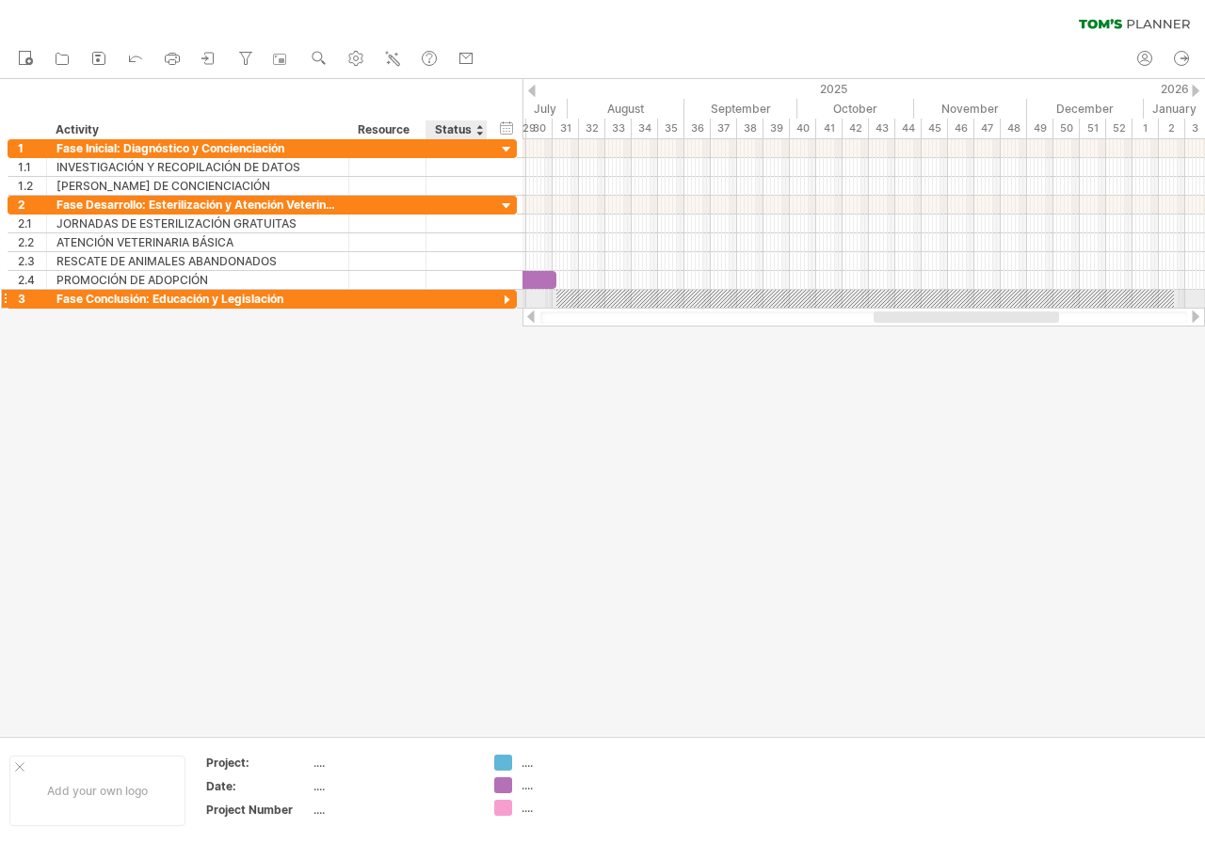
click at [505, 294] on div at bounding box center [507, 301] width 18 height 18
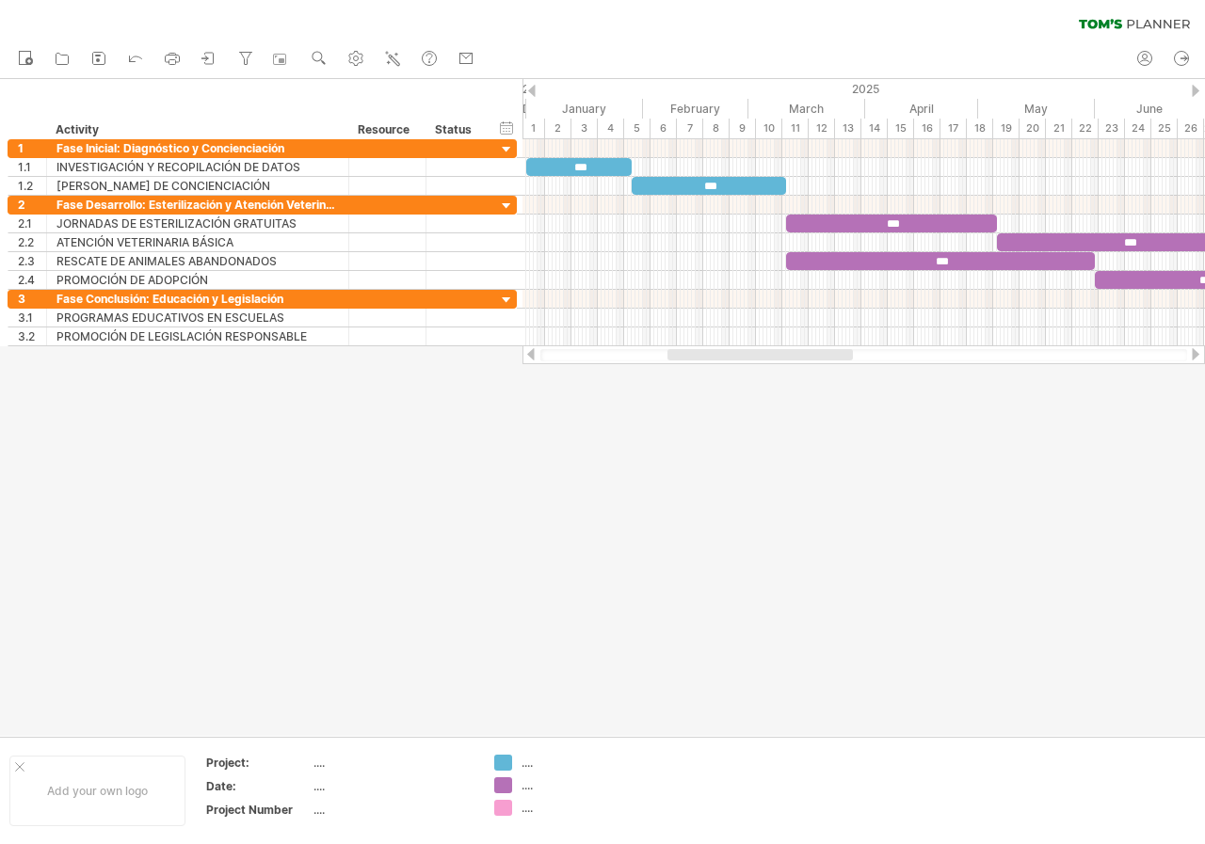
drag, startPoint x: 905, startPoint y: 354, endPoint x: 698, endPoint y: 366, distance: 206.5
click at [698, 366] on div "Trying to reach [DOMAIN_NAME] Connected again... 0% clear filter new 1" at bounding box center [602, 422] width 1205 height 844
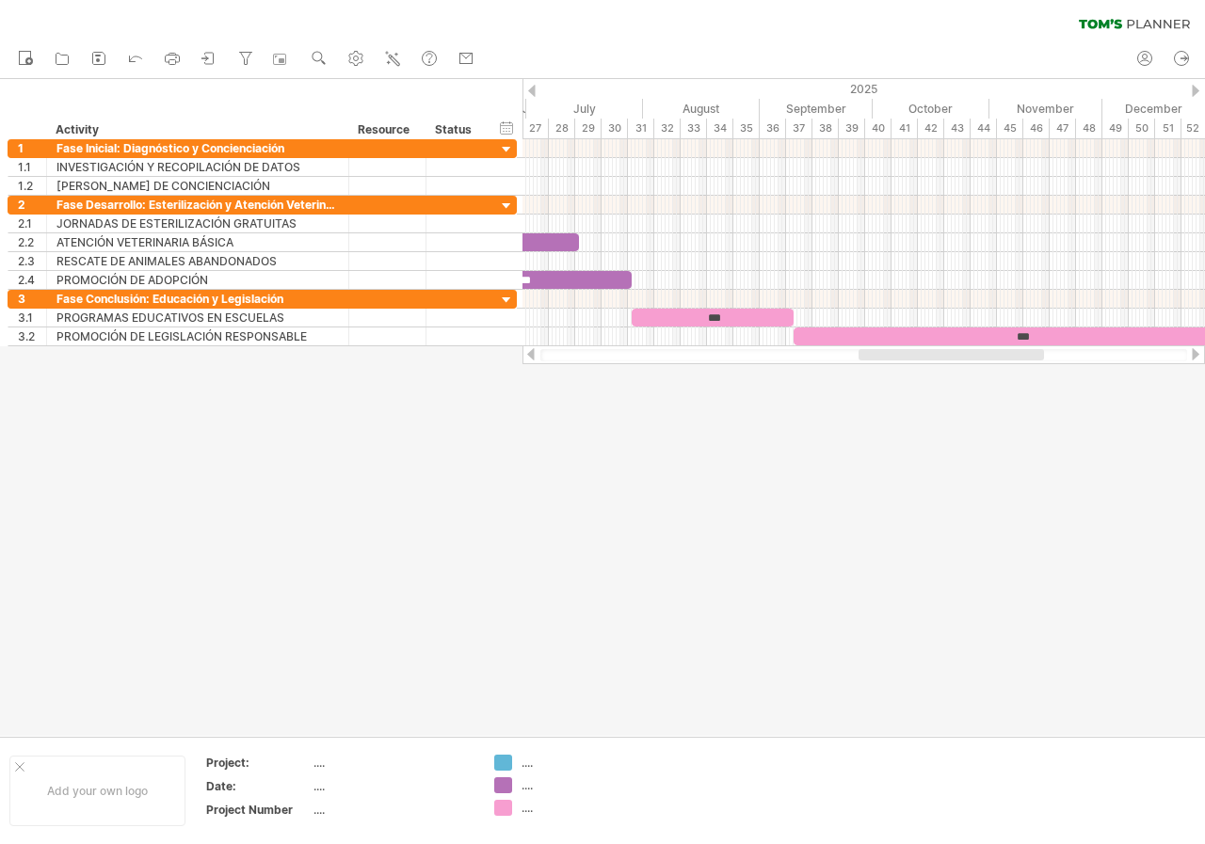
drag, startPoint x: 844, startPoint y: 357, endPoint x: 1033, endPoint y: 349, distance: 188.4
click at [1033, 349] on div at bounding box center [950, 354] width 185 height 11
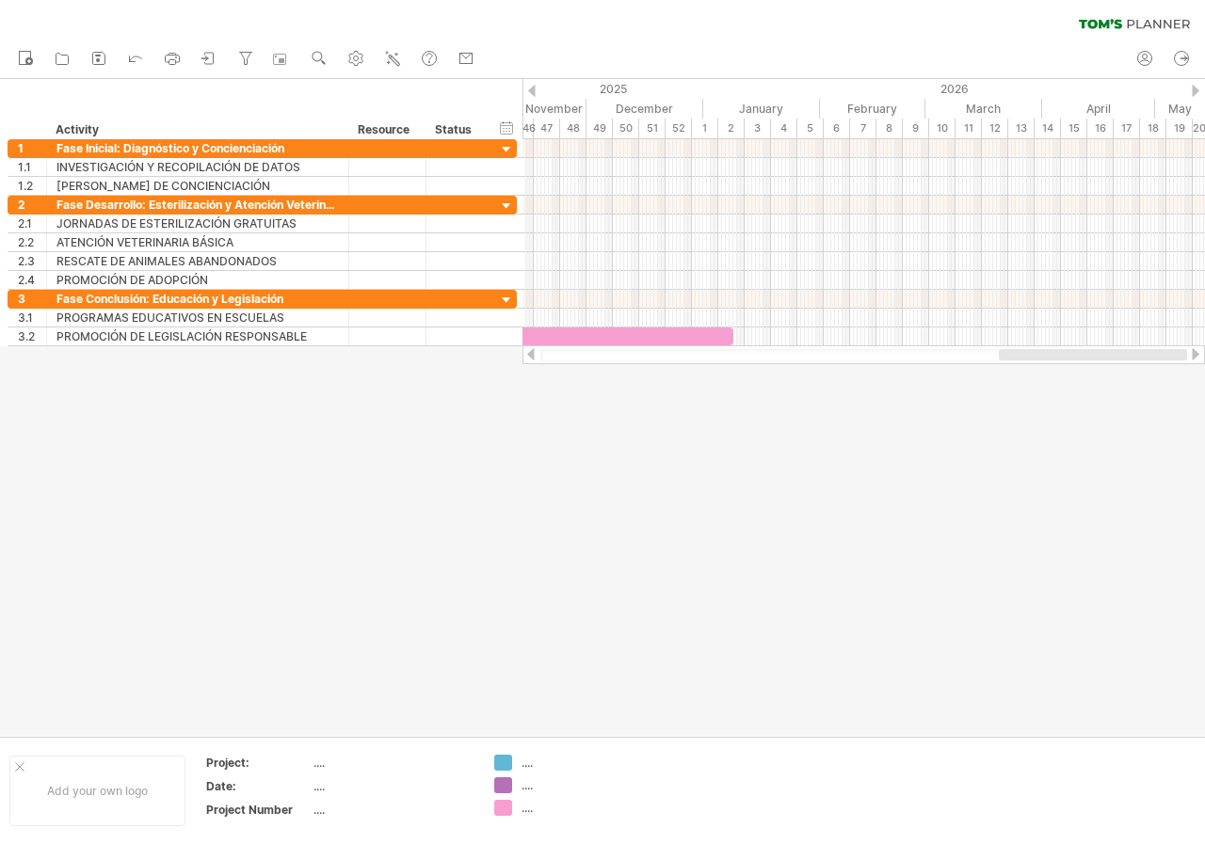
drag, startPoint x: 991, startPoint y: 350, endPoint x: 1163, endPoint y: 352, distance: 172.3
click at [1163, 352] on div at bounding box center [1093, 354] width 188 height 11
drag, startPoint x: 1078, startPoint y: 359, endPoint x: 1112, endPoint y: 369, distance: 35.4
click at [1112, 369] on div "Trying to reach [DOMAIN_NAME] Connected again... 0% clear filter new 1" at bounding box center [602, 422] width 1205 height 844
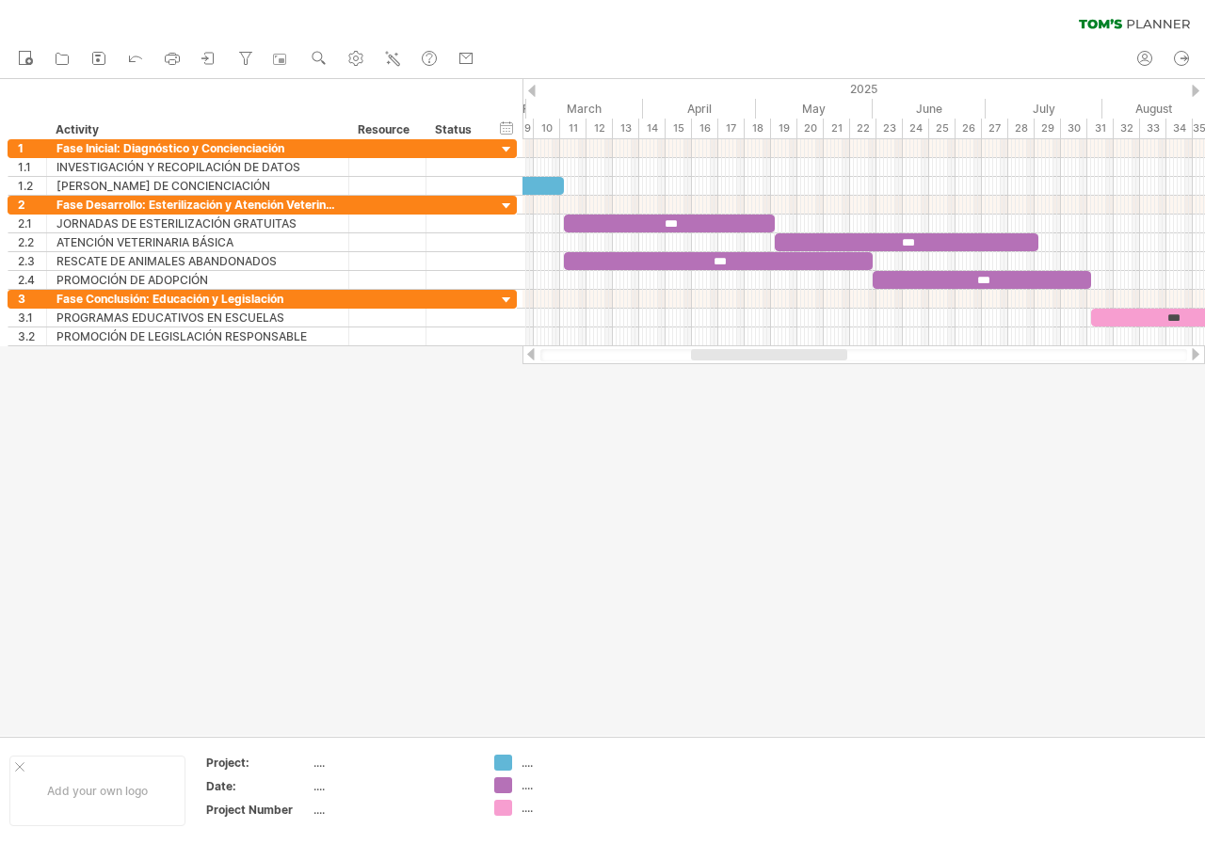
drag, startPoint x: 961, startPoint y: 350, endPoint x: 729, endPoint y: 348, distance: 232.5
click at [729, 348] on div at bounding box center [863, 354] width 682 height 19
